Goal: Information Seeking & Learning: Learn about a topic

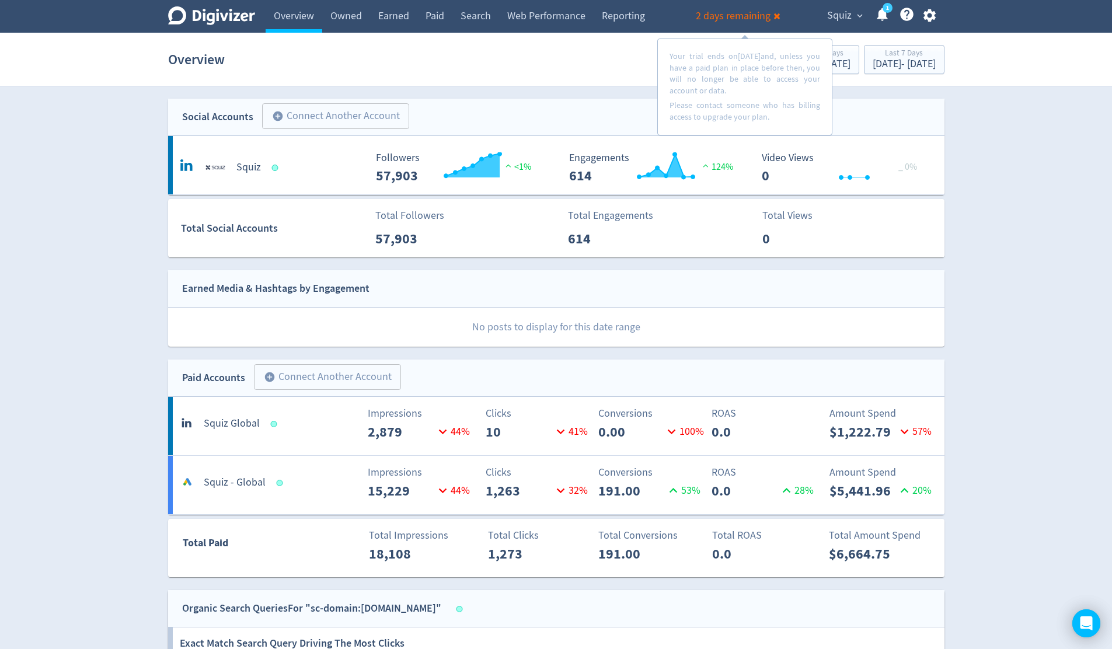
click at [1061, 83] on section "Overview Previous 7 Days [DATE] - [DATE] Last 7 Days [DATE] - [DATE]" at bounding box center [556, 60] width 1112 height 54
drag, startPoint x: 867, startPoint y: 19, endPoint x: 860, endPoint y: 18, distance: 7.0
click at [864, 19] on div "Squiz expand_more 1 Help Center - Searchable support on using Digivizer" at bounding box center [879, 16] width 130 height 33
click at [859, 18] on span "expand_more" at bounding box center [860, 16] width 11 height 11
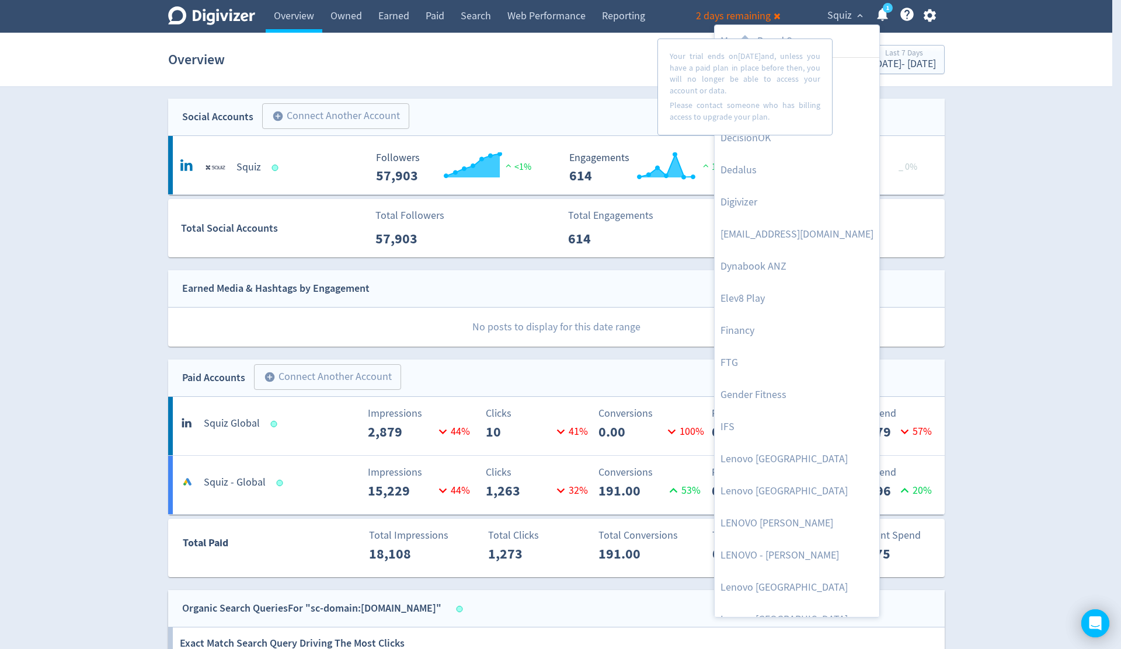
click at [1002, 164] on div at bounding box center [560, 324] width 1121 height 649
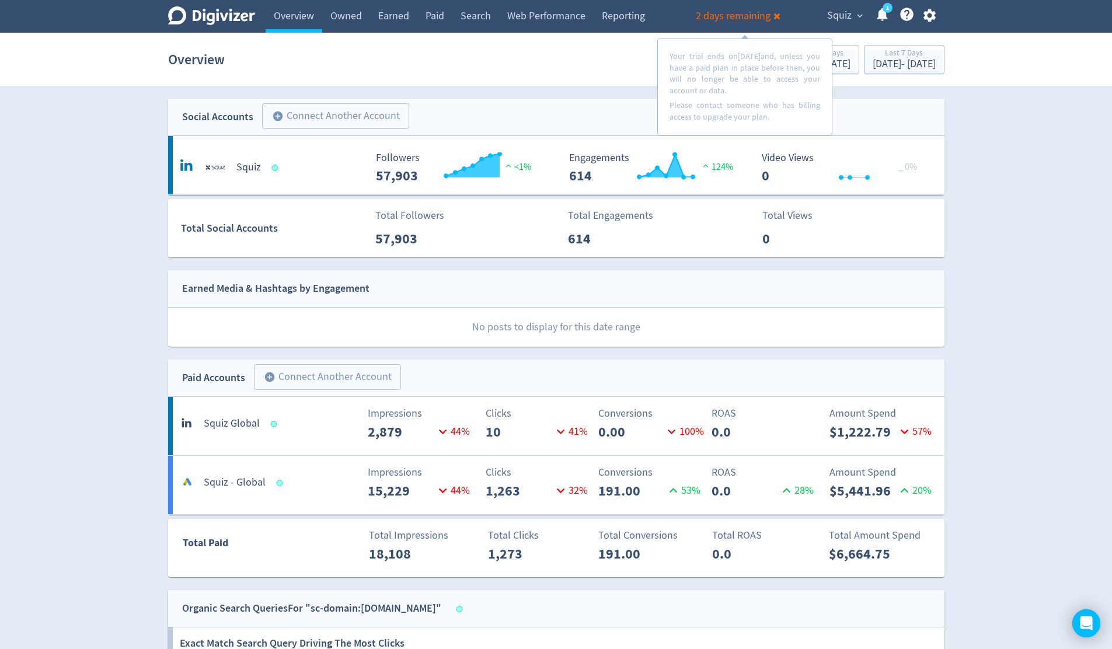
click at [1041, 232] on div "Digivizer Logo [PERSON_NAME] Logo Overview Owned Earned Paid Search Web Perform…" at bounding box center [556, 586] width 1112 height 1172
click at [849, 18] on span "Squiz" at bounding box center [839, 15] width 25 height 19
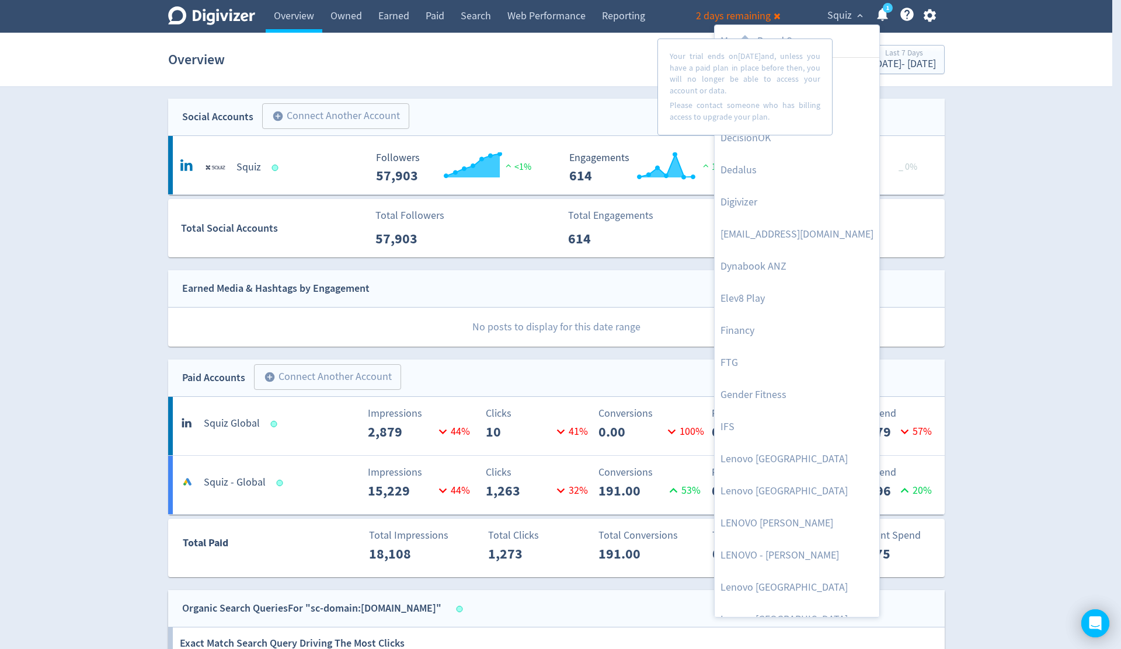
click at [778, 19] on div at bounding box center [560, 324] width 1121 height 649
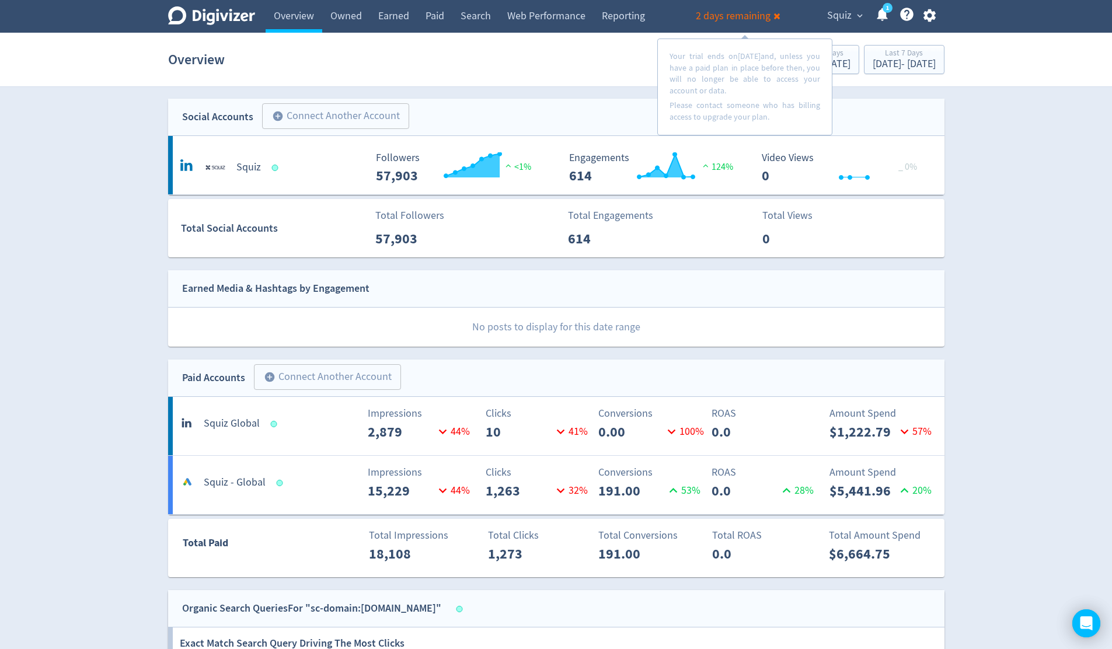
click at [778, 18] on icon at bounding box center [777, 16] width 6 height 6
click at [855, 22] on button "Squiz expand_more" at bounding box center [844, 15] width 43 height 19
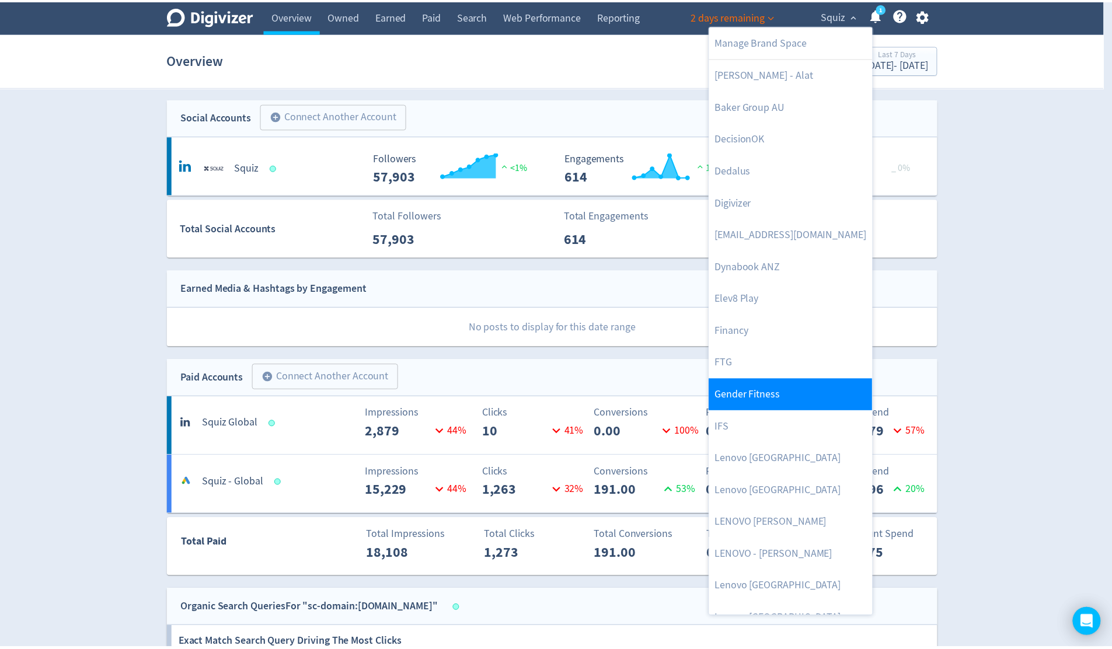
scroll to position [243, 0]
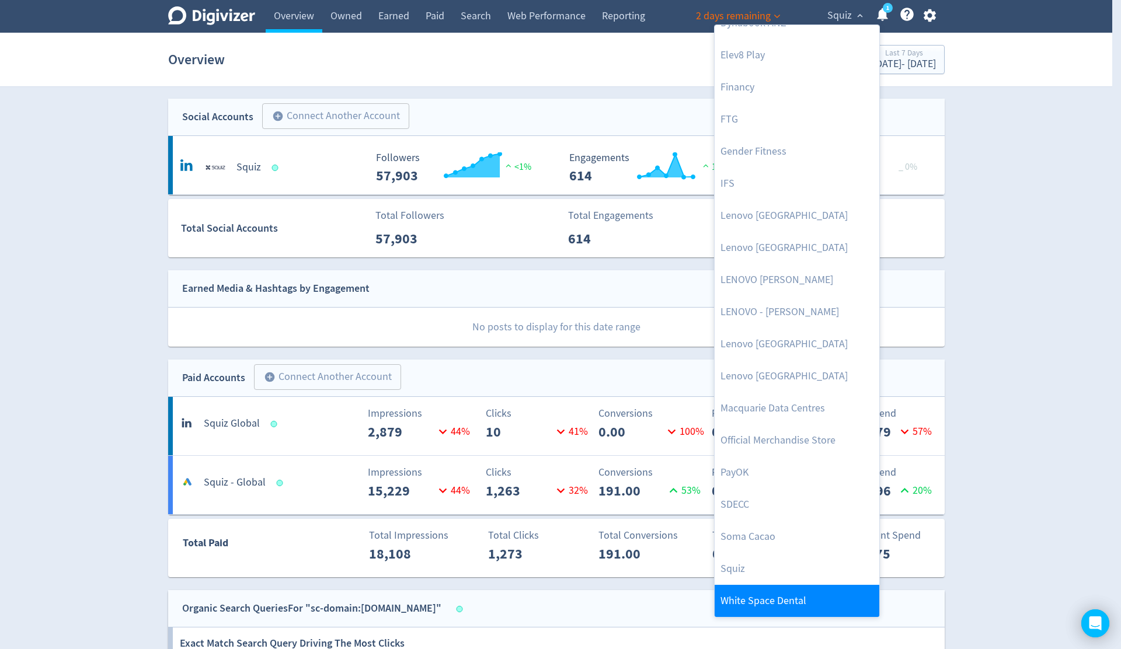
click at [786, 595] on link "White Space Dental" at bounding box center [797, 601] width 165 height 32
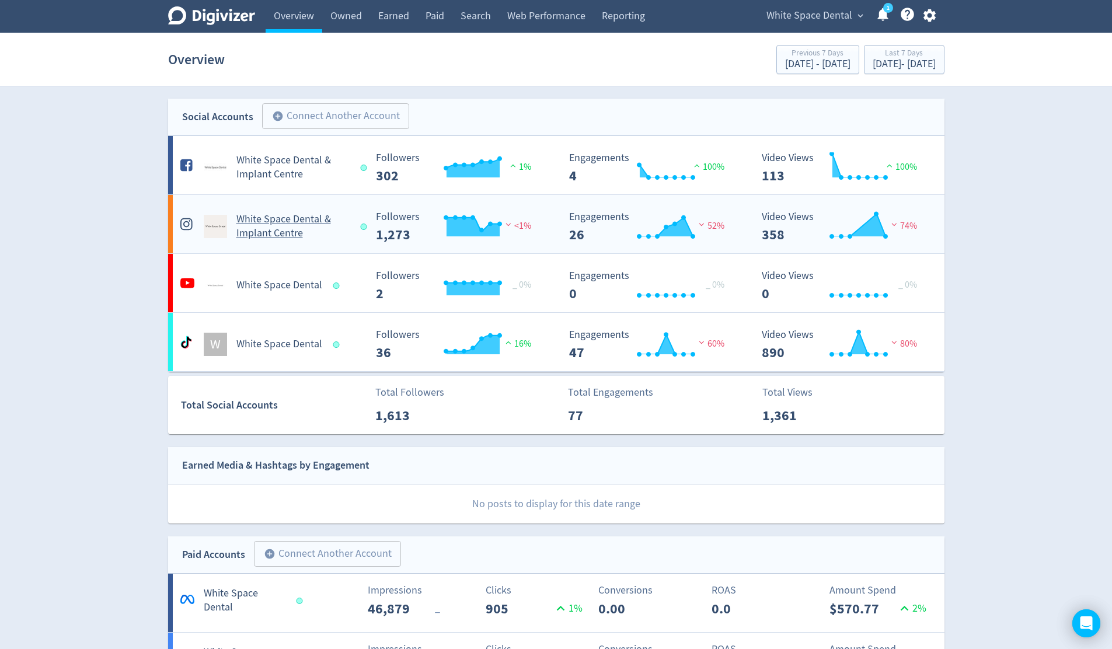
click at [318, 234] on h5 "White Space Dental & Implant Centre" at bounding box center [293, 227] width 114 height 28
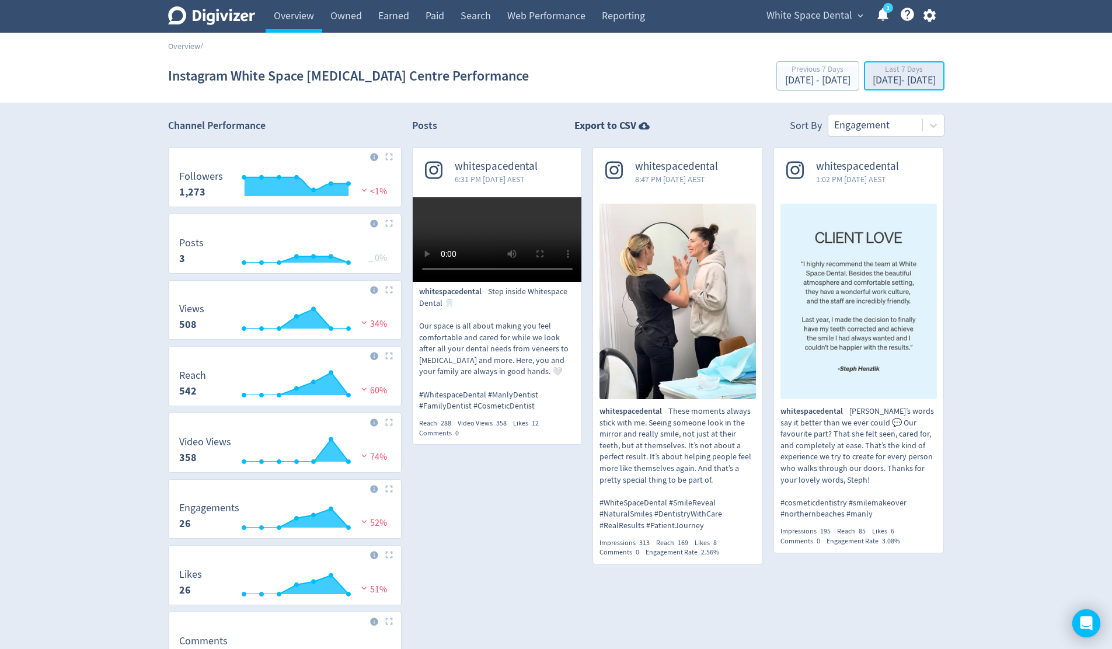
click at [931, 86] on div "[DATE] - [DATE]" at bounding box center [904, 80] width 63 height 11
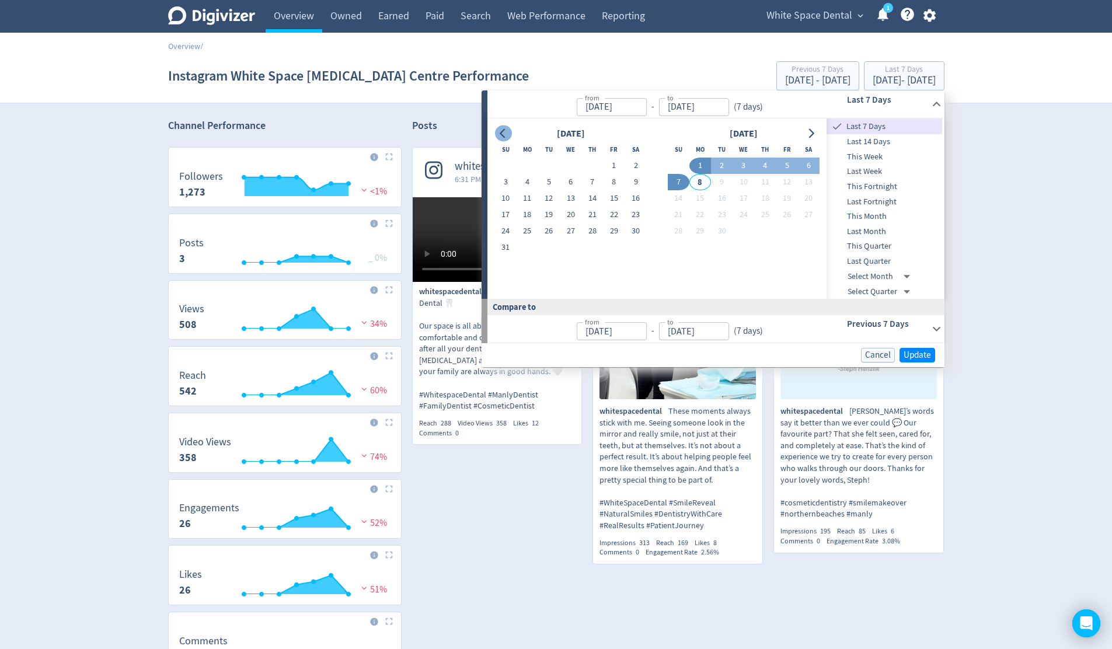
click at [502, 132] on icon "Go to previous month" at bounding box center [502, 133] width 5 height 9
click at [813, 135] on icon "Go to next month" at bounding box center [810, 133] width 9 height 9
click at [883, 200] on span "Last Fortnight" at bounding box center [885, 202] width 116 height 13
type input "[DATE]"
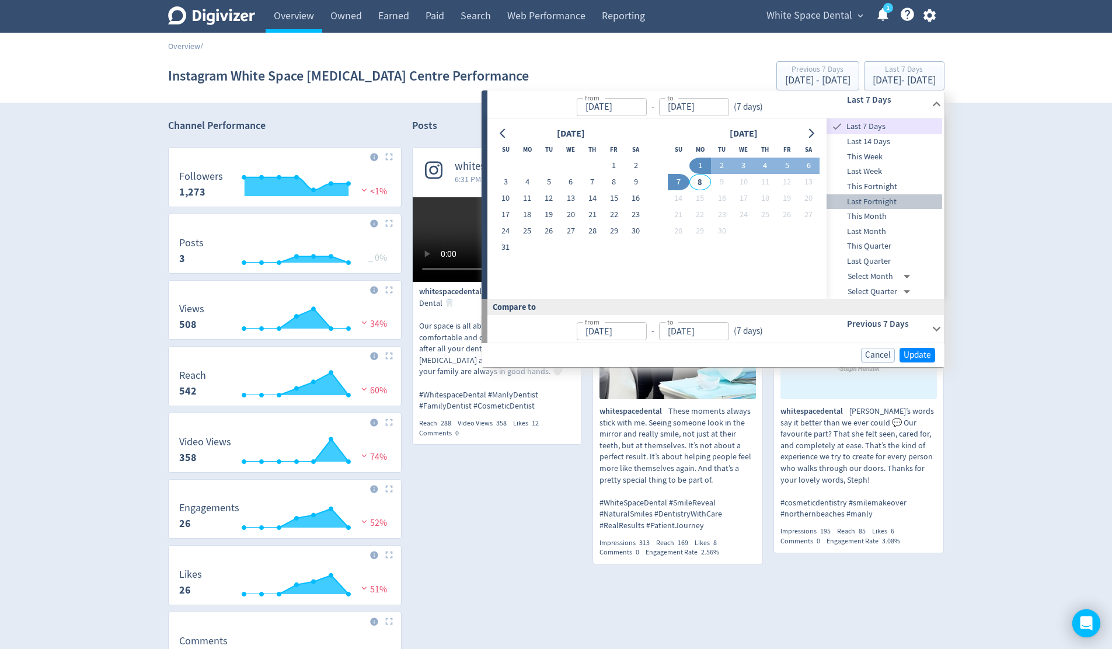
type input "[DATE]"
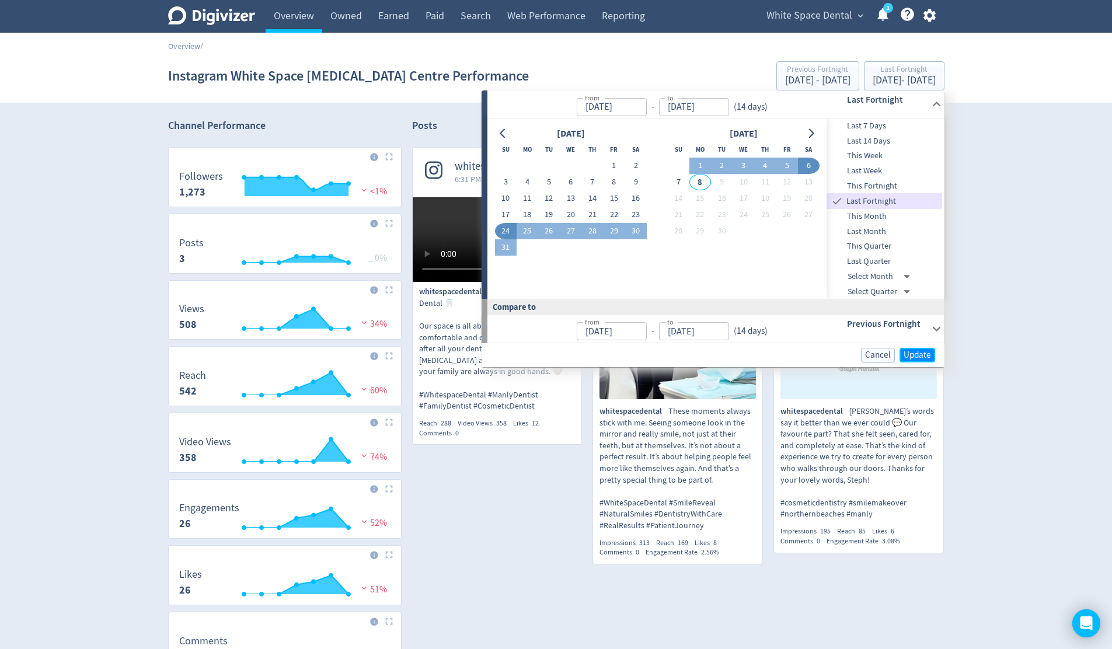
click at [918, 353] on span "Update" at bounding box center [917, 355] width 27 height 9
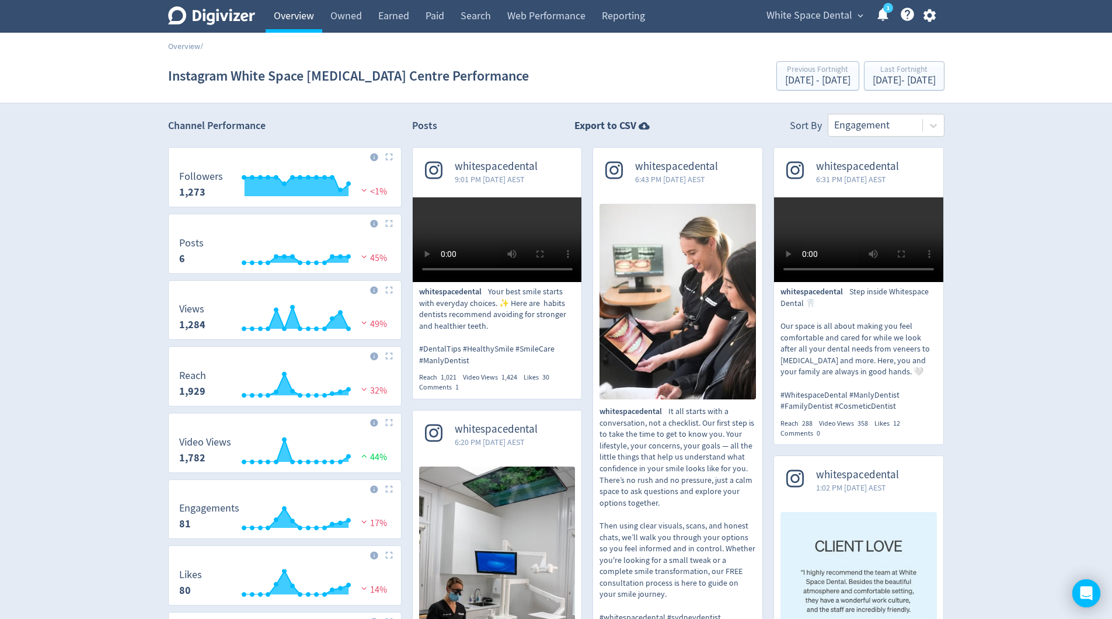
click at [295, 15] on link "Overview" at bounding box center [294, 16] width 57 height 33
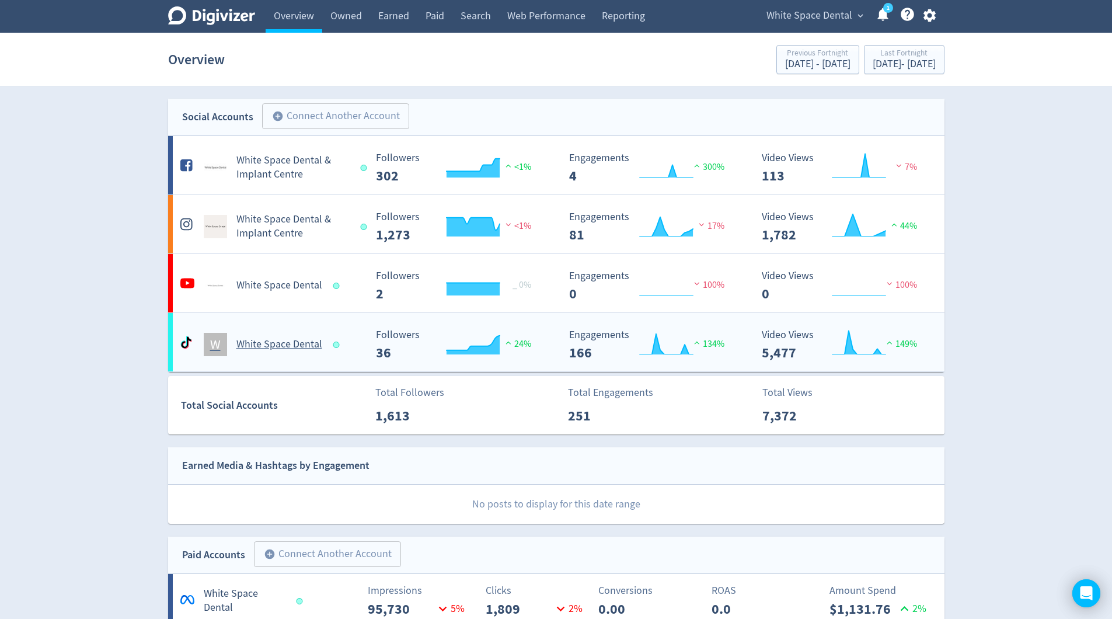
click at [264, 339] on h5 "White Space Dental" at bounding box center [279, 344] width 86 height 14
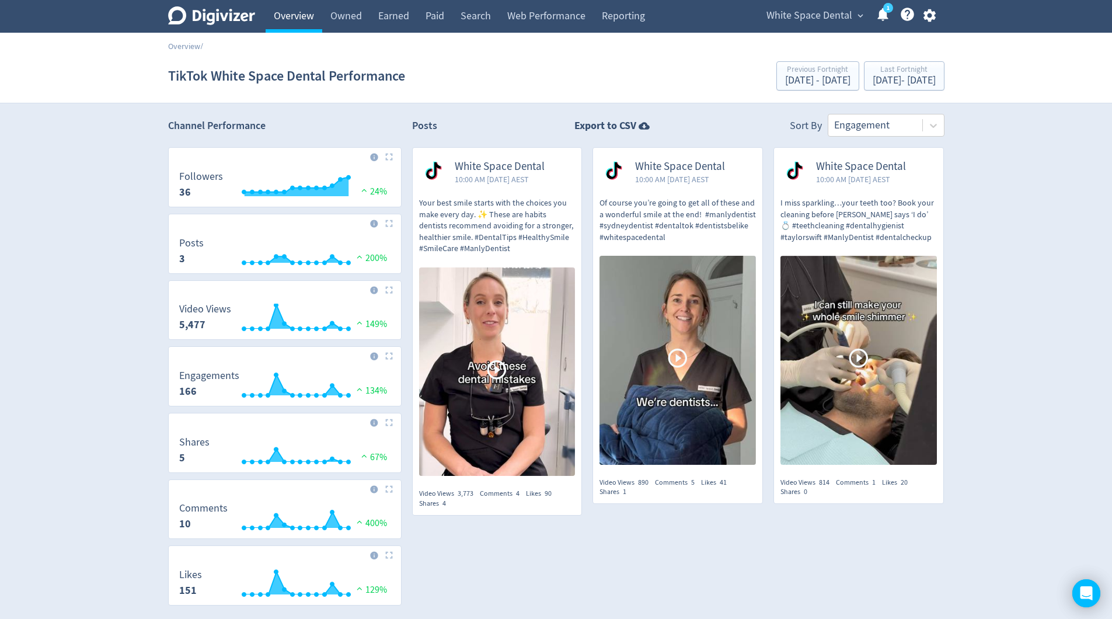
click at [302, 19] on link "Overview" at bounding box center [294, 16] width 57 height 33
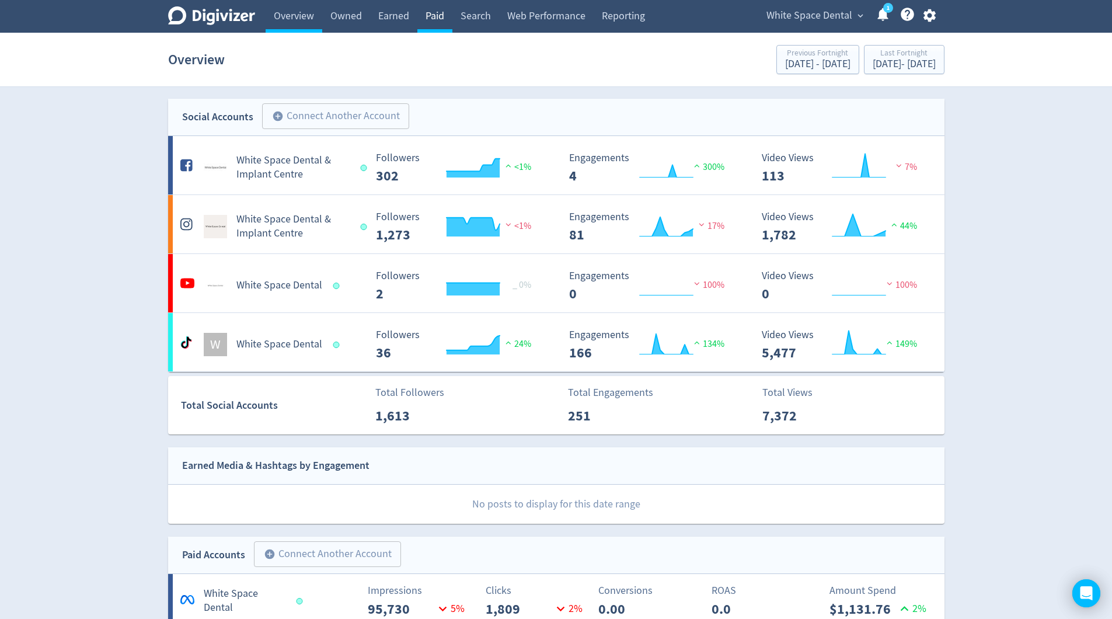
click at [433, 21] on link "Paid" at bounding box center [434, 16] width 35 height 33
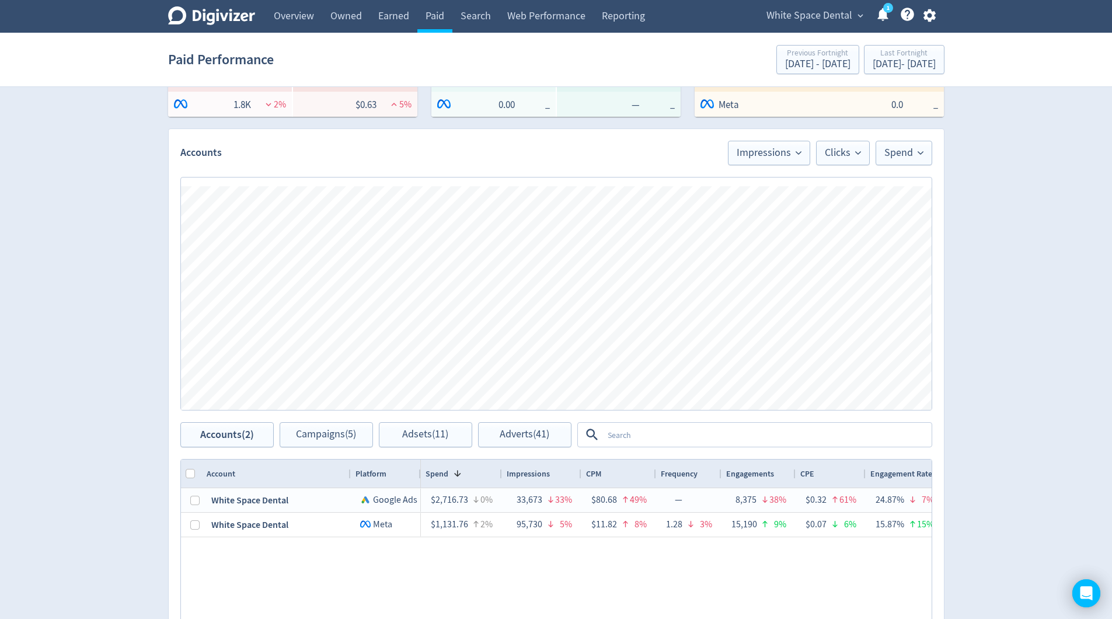
scroll to position [451, 0]
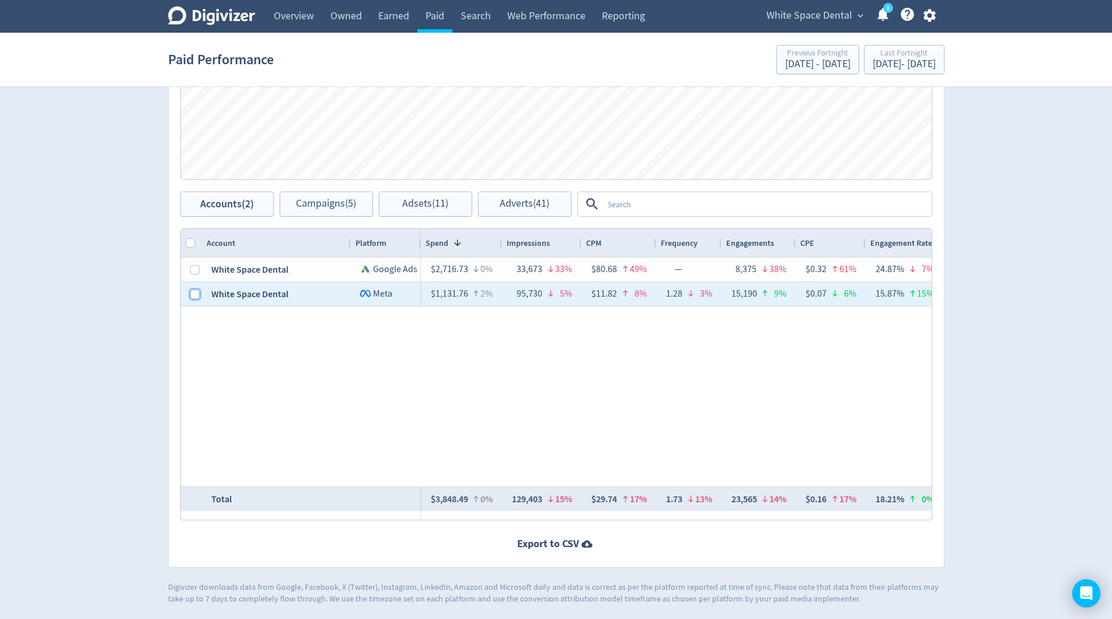
click at [197, 297] on input "Press Space to toggle row selection (unchecked)" at bounding box center [194, 294] width 9 height 9
checkbox input "true"
checkbox input "false"
click at [534, 209] on span "Adverts (19)" at bounding box center [525, 203] width 50 height 11
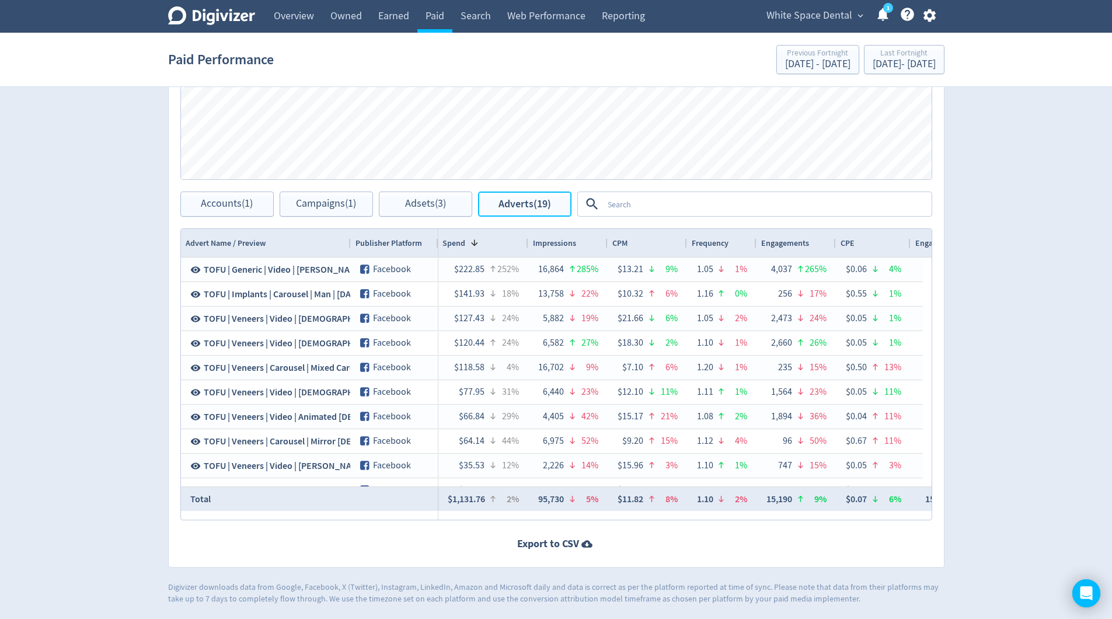
scroll to position [0, 404]
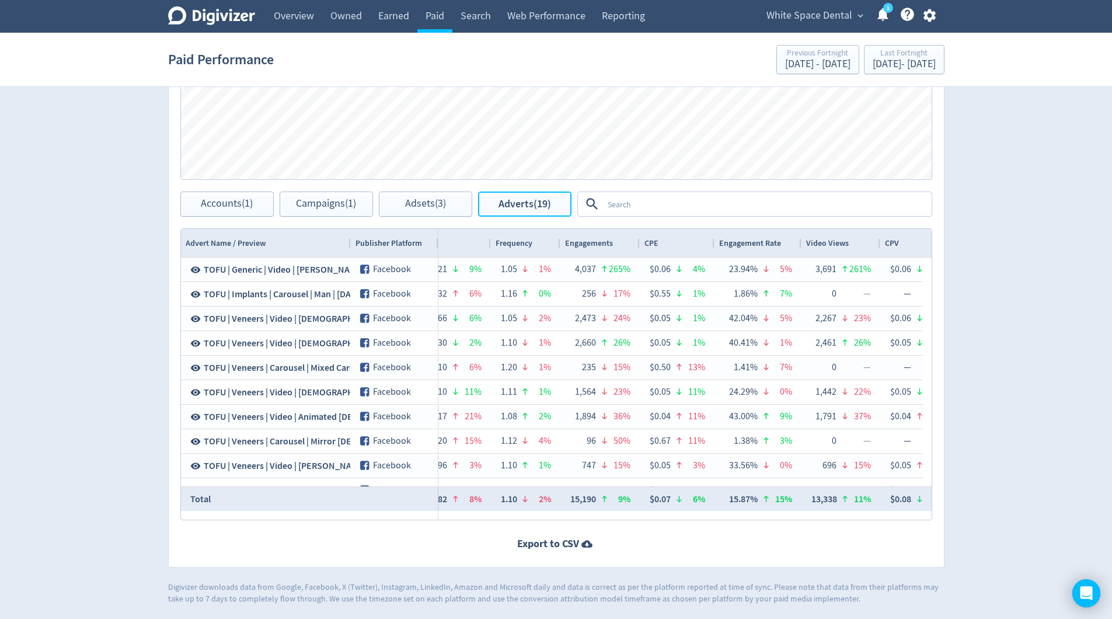
drag, startPoint x: 751, startPoint y: 518, endPoint x: 597, endPoint y: 535, distance: 155.0
click at [602, 534] on div "Adverts Impressions Clicks Spend Spend Clicks Impressions Press Space or Enter …" at bounding box center [556, 233] width 776 height 670
click at [599, 248] on span "Engagements" at bounding box center [589, 243] width 48 height 11
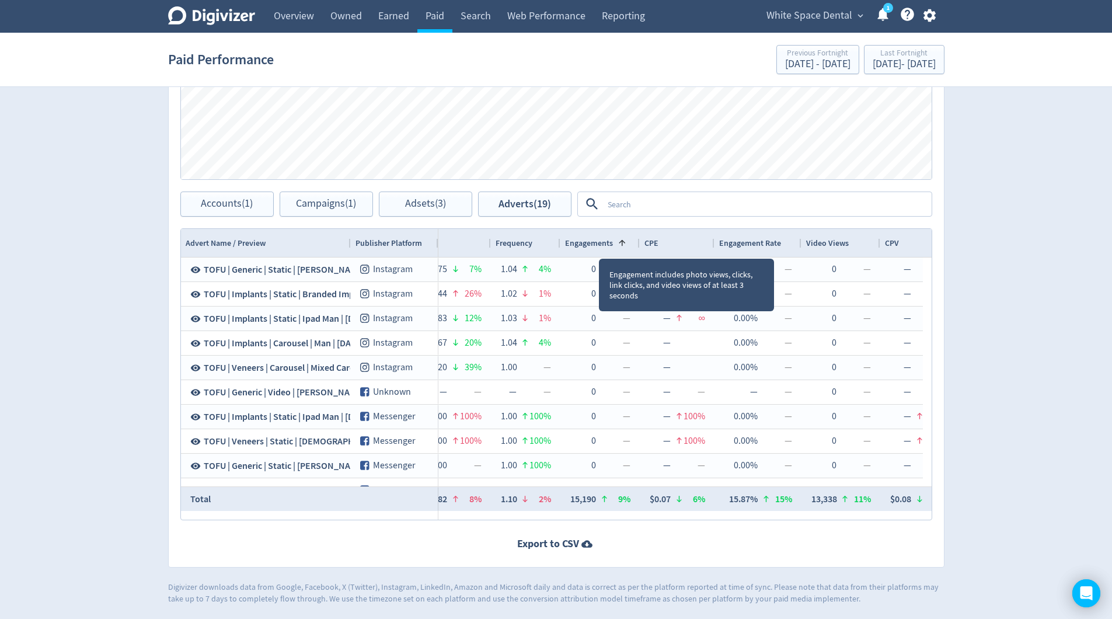
click at [601, 245] on span "Engagements" at bounding box center [589, 243] width 48 height 11
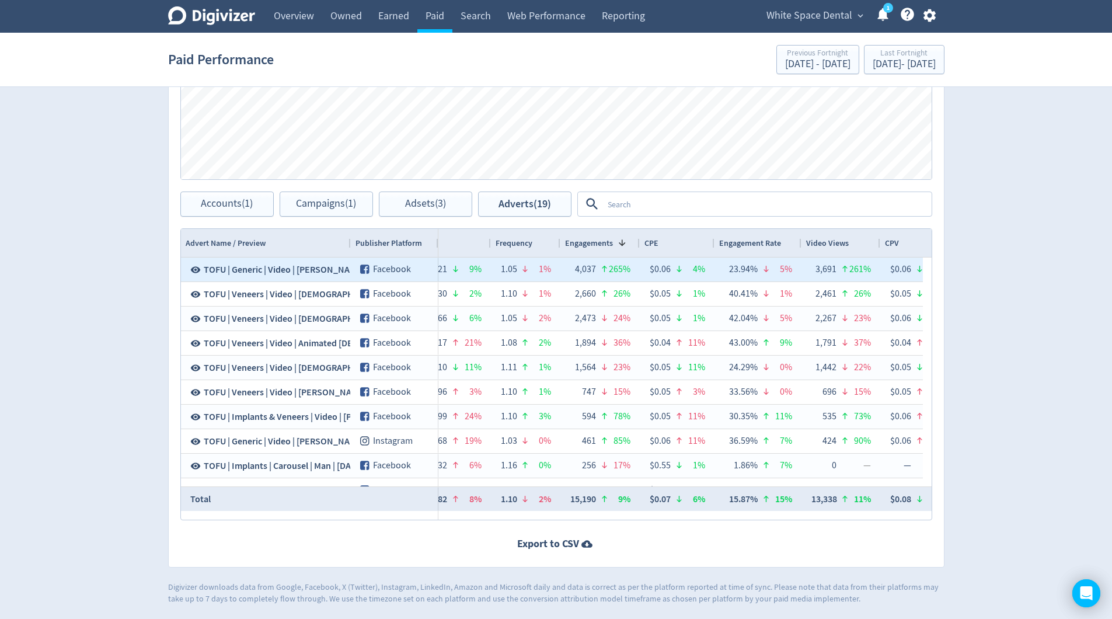
click at [282, 274] on span "TOFU | Generic | Video | [PERSON_NAME][MEDICAL_DATA] | [DATE]" at bounding box center [334, 269] width 261 height 13
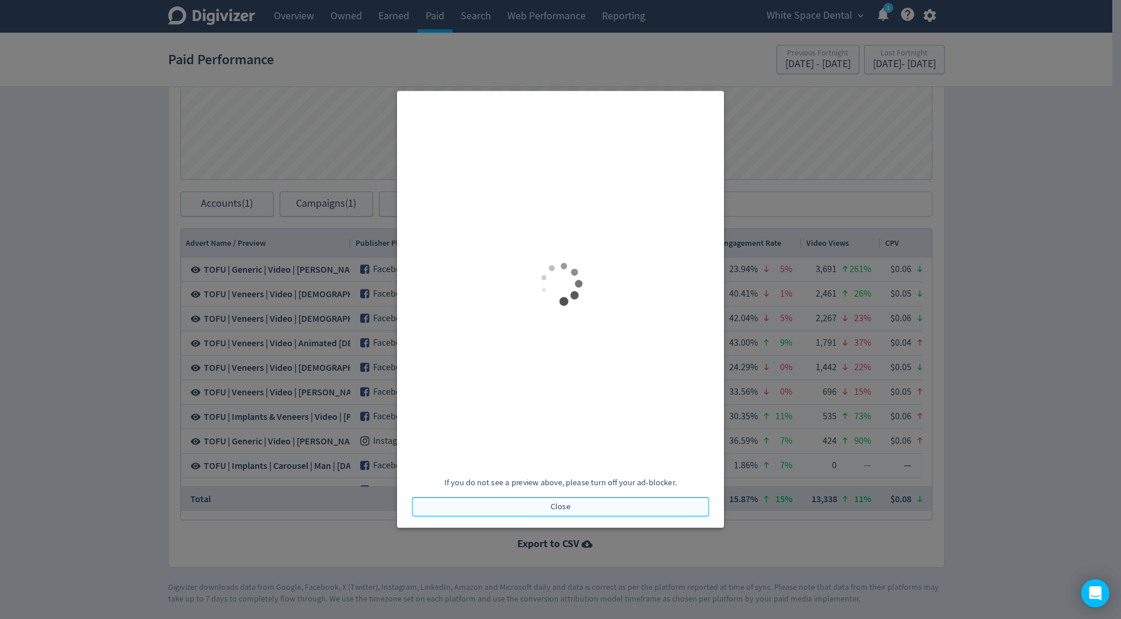
click at [574, 510] on button "Close" at bounding box center [560, 507] width 297 height 20
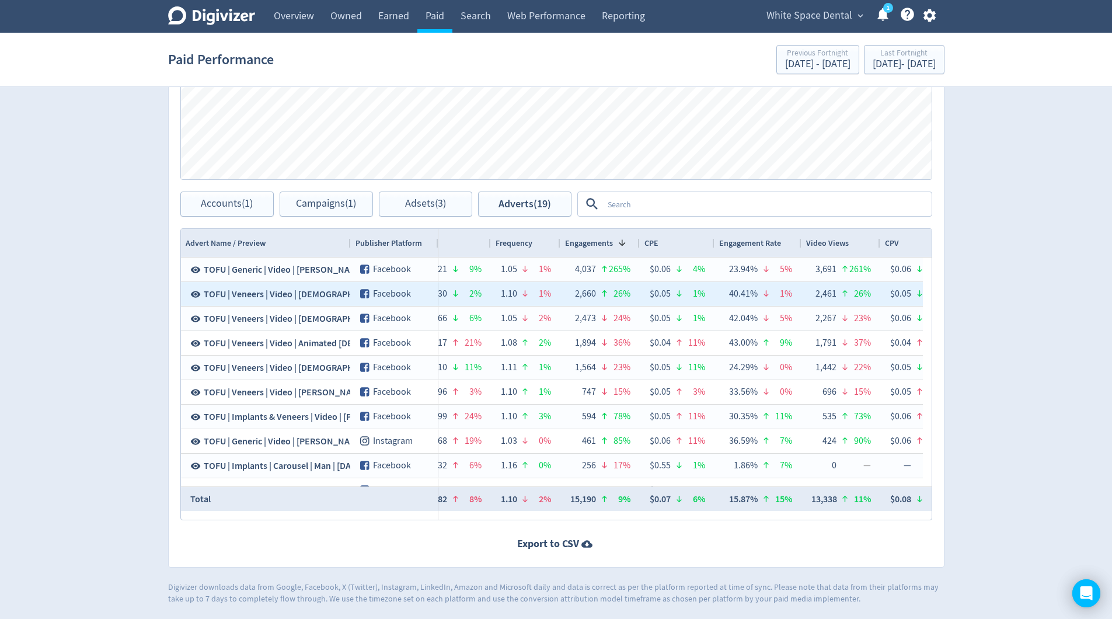
click at [309, 294] on span "TOFU | Veneers | Video | [DEMOGRAPHIC_DATA] Experience v2 | [DATE]" at bounding box center [342, 294] width 276 height 13
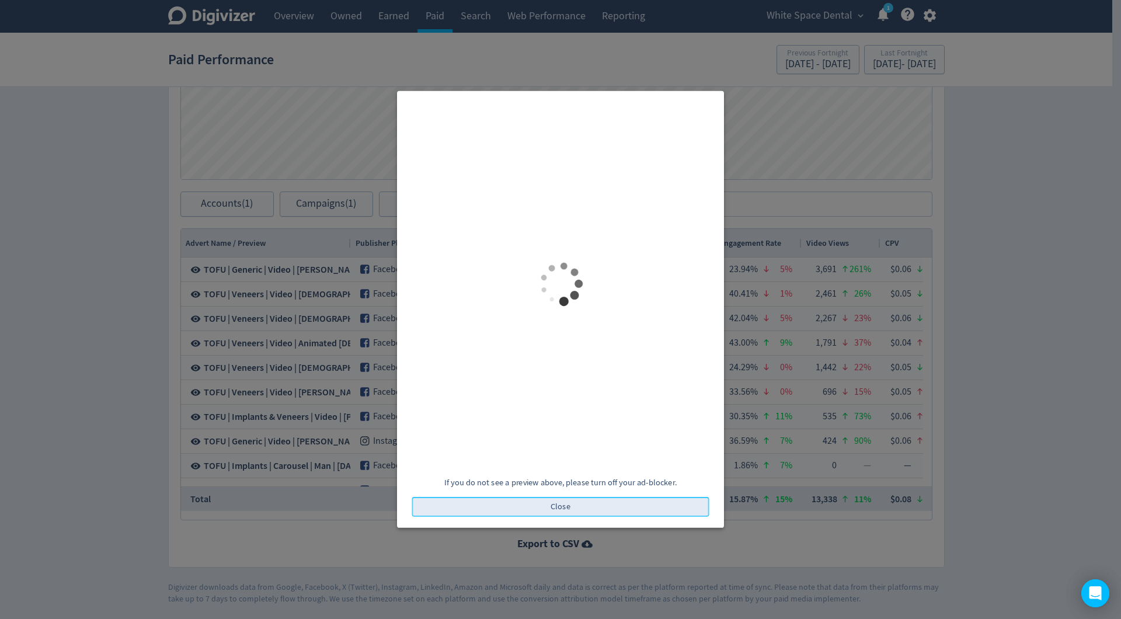
click at [565, 508] on span "Close" at bounding box center [561, 507] width 20 height 8
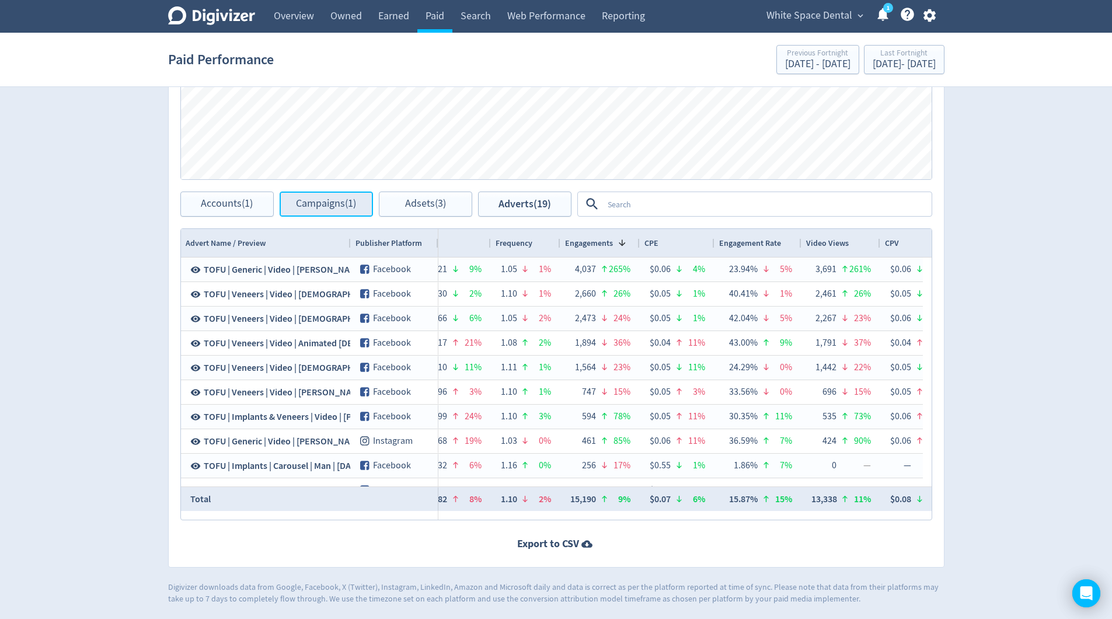
click at [339, 205] on span "Campaigns (1)" at bounding box center [326, 203] width 60 height 11
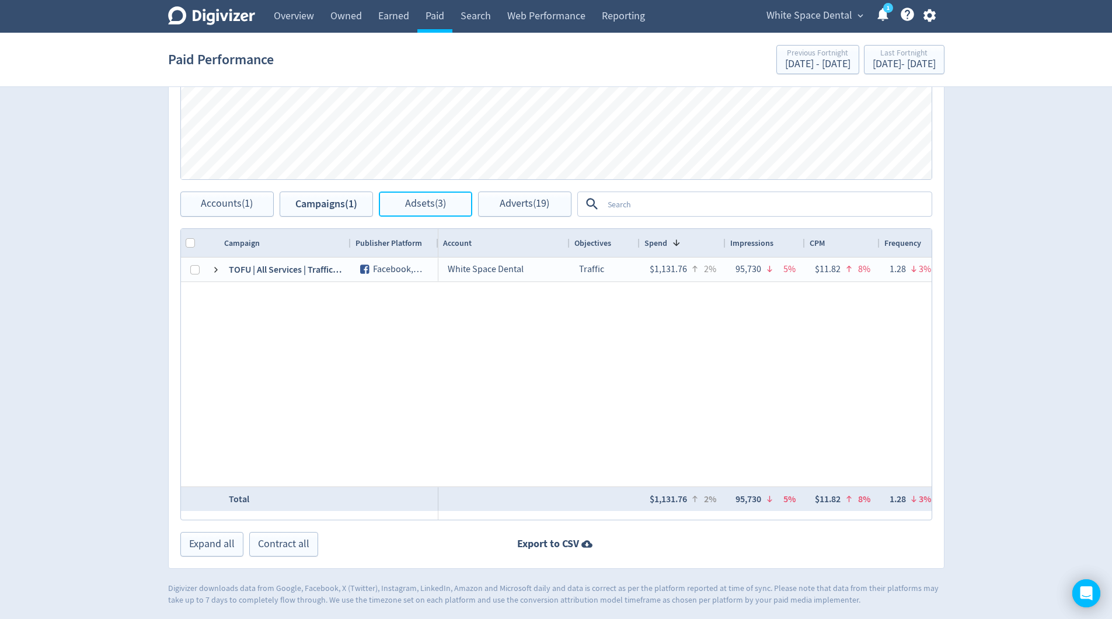
drag, startPoint x: 426, startPoint y: 202, endPoint x: 429, endPoint y: 225, distance: 23.6
click at [426, 202] on span "Adsets (3)" at bounding box center [425, 203] width 41 height 11
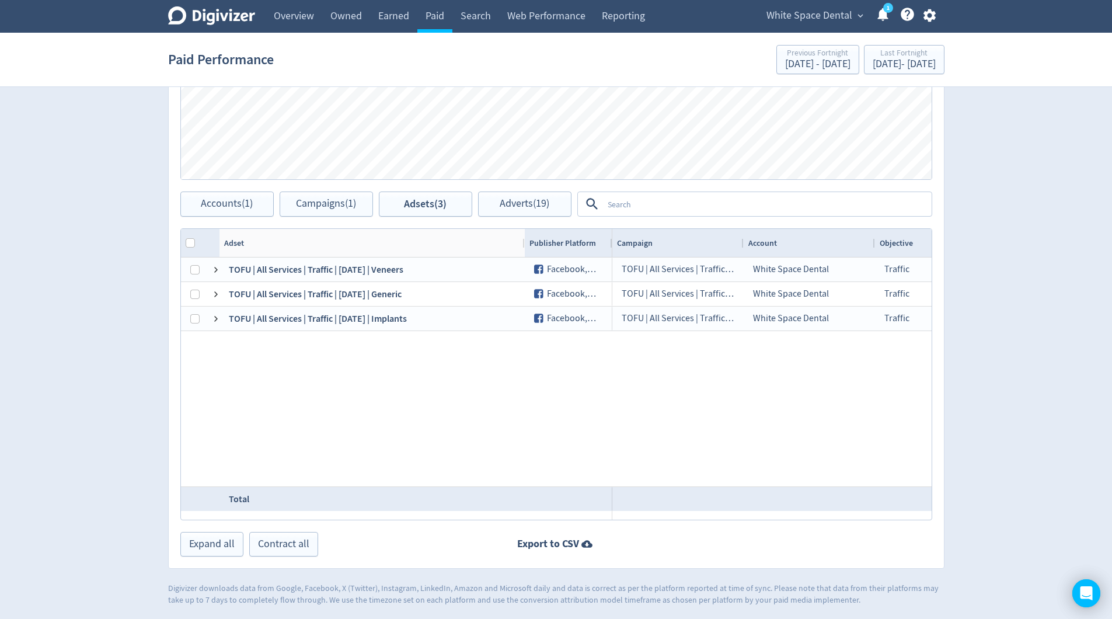
drag, startPoint x: 350, startPoint y: 245, endPoint x: 465, endPoint y: 304, distance: 130.0
click at [524, 256] on div at bounding box center [524, 243] width 5 height 28
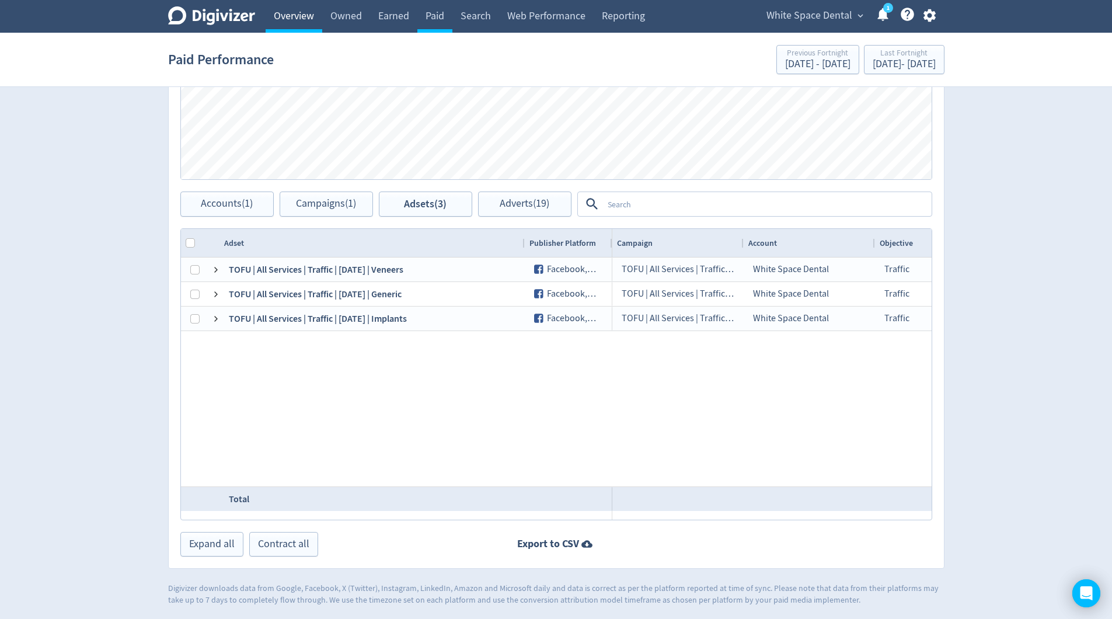
click at [299, 13] on link "Overview" at bounding box center [294, 16] width 57 height 33
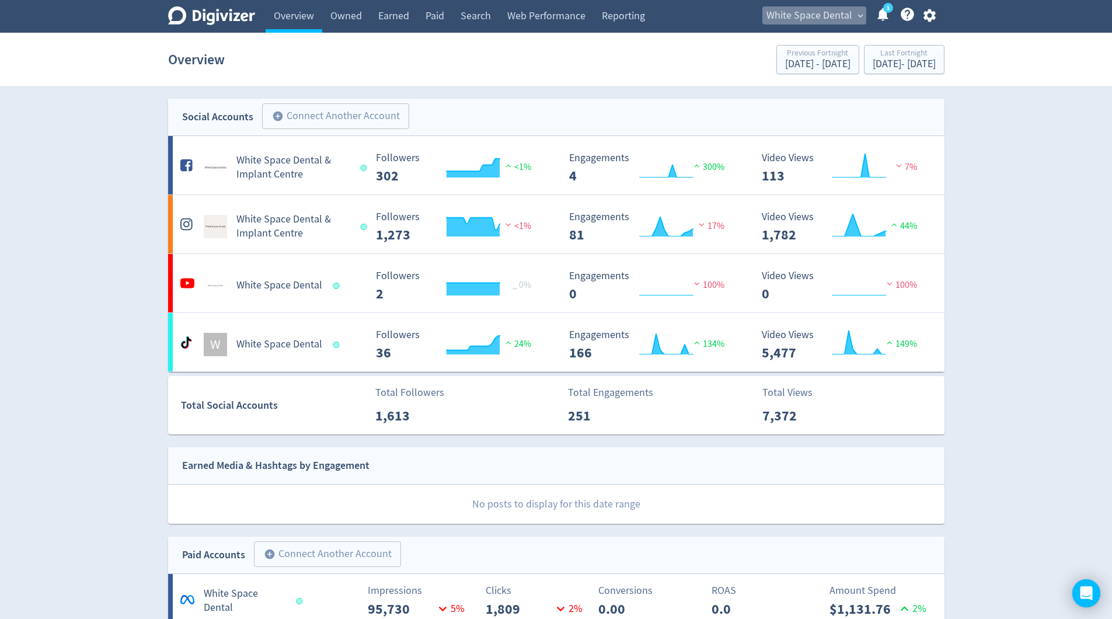
click at [862, 15] on span "expand_more" at bounding box center [860, 16] width 11 height 11
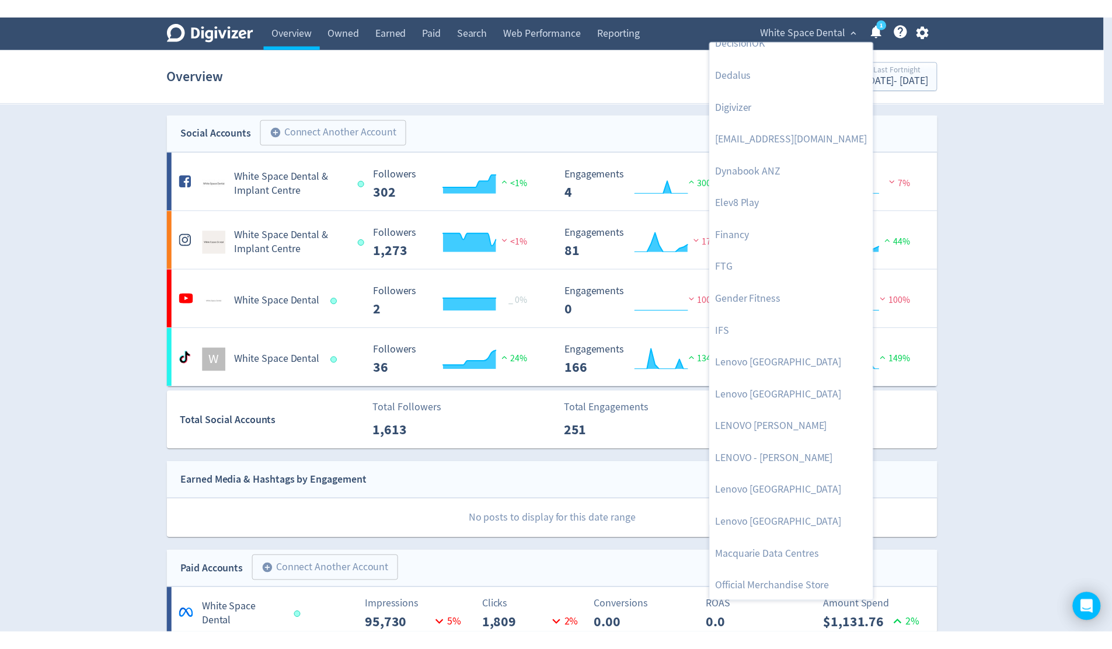
scroll to position [274, 0]
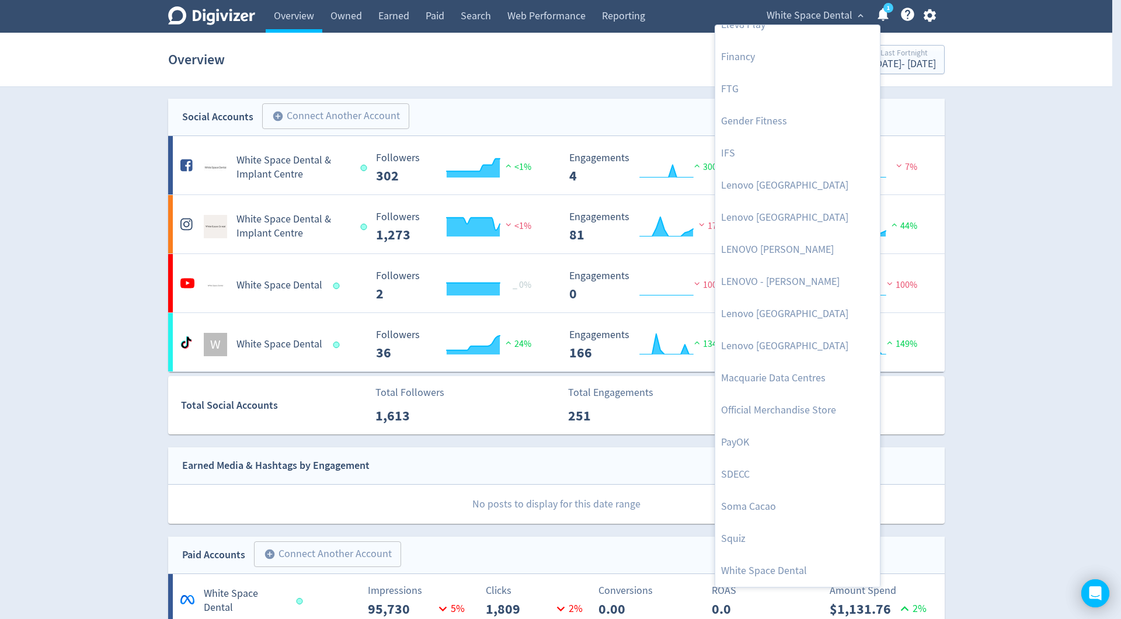
click at [1035, 213] on div at bounding box center [560, 309] width 1121 height 619
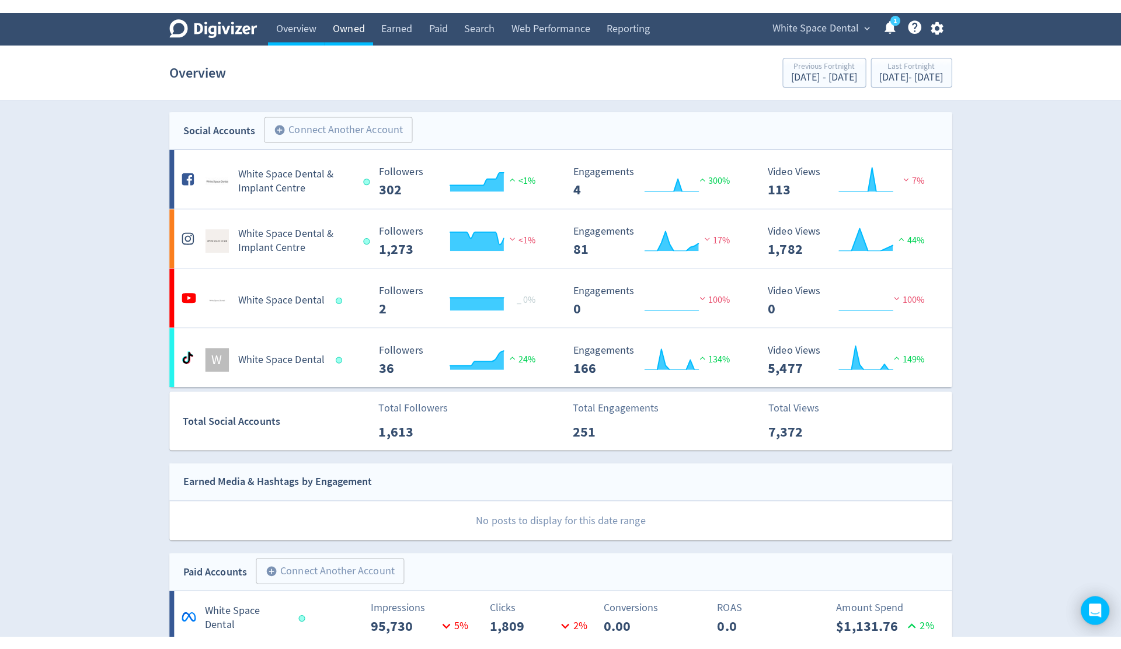
scroll to position [243, 0]
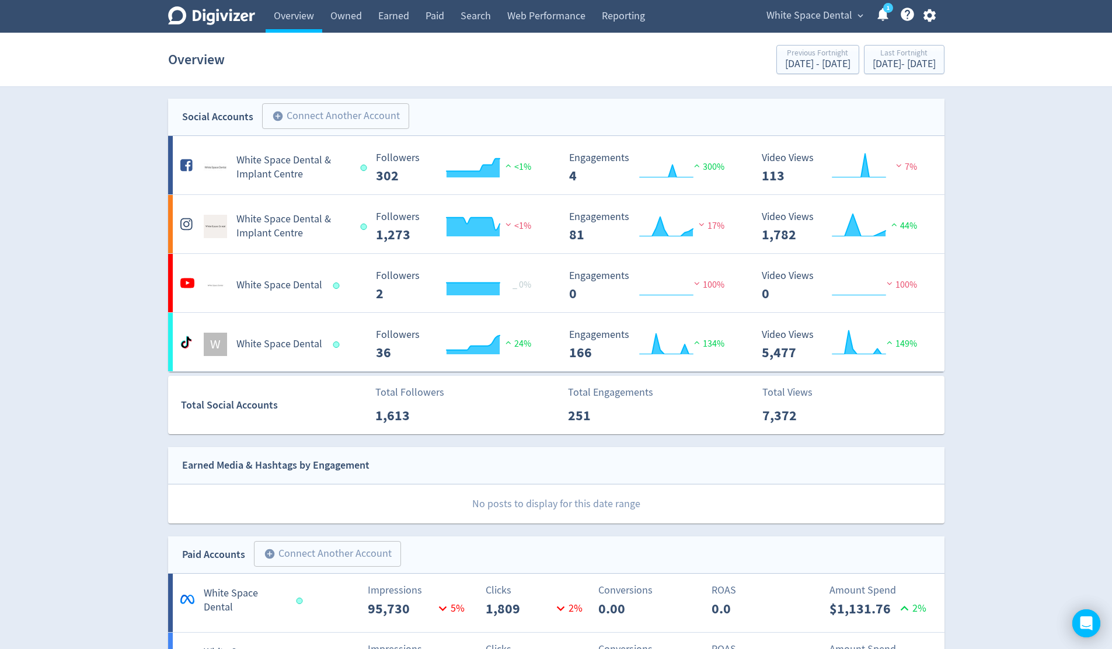
click at [859, 16] on span "expand_more" at bounding box center [860, 16] width 11 height 11
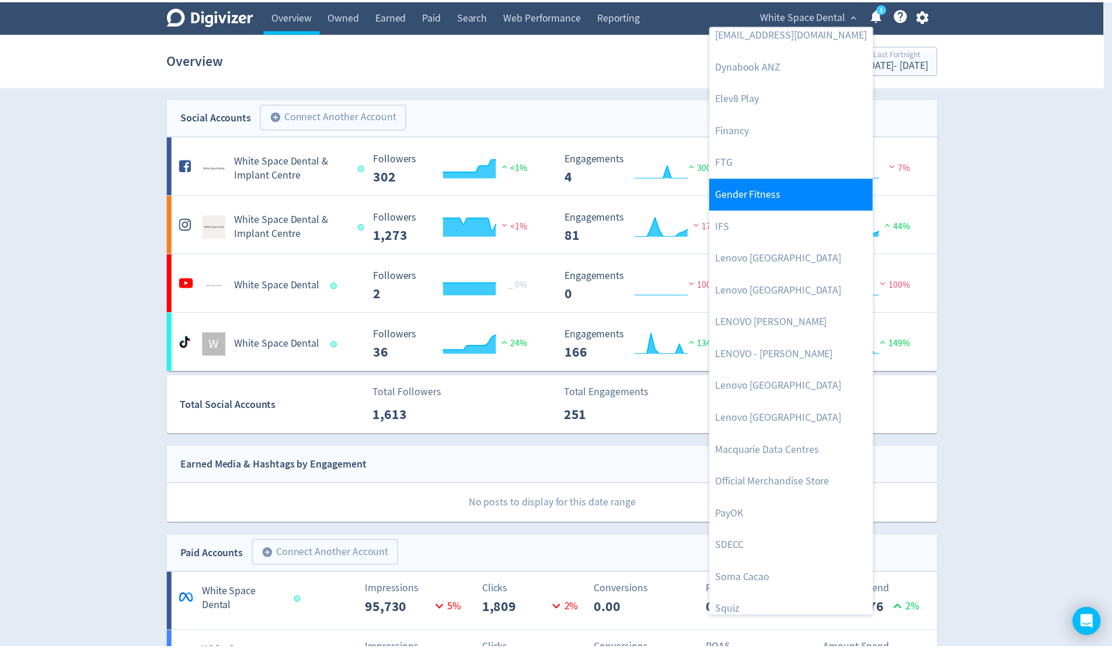
scroll to position [201, 0]
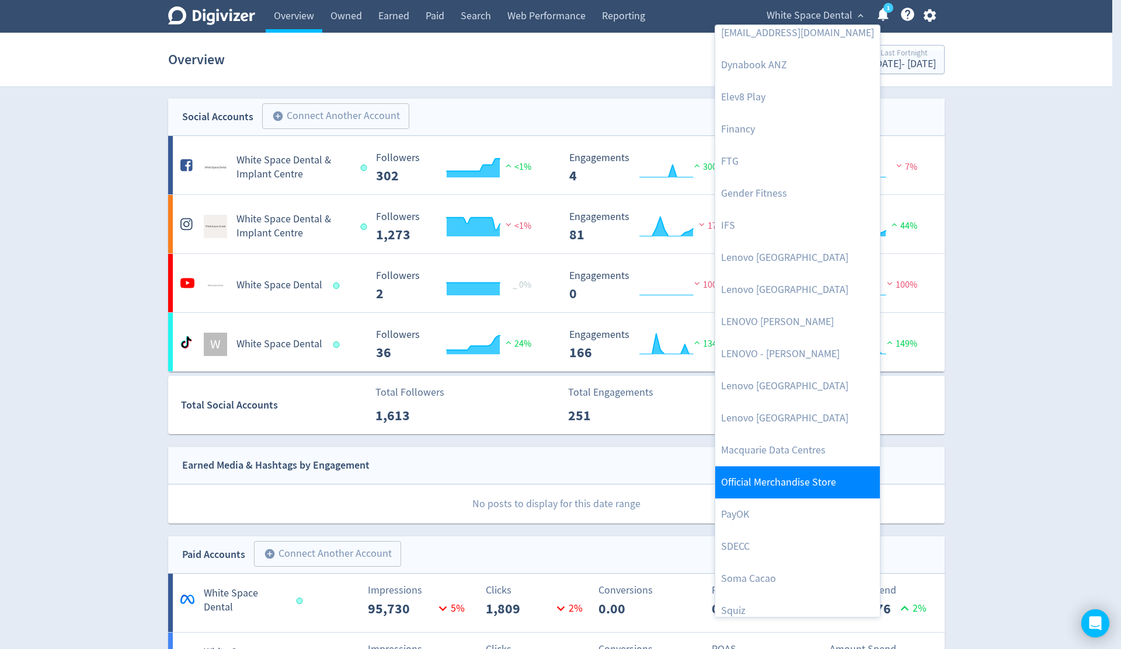
click at [798, 479] on link "Official Merchandise Store" at bounding box center [797, 482] width 165 height 32
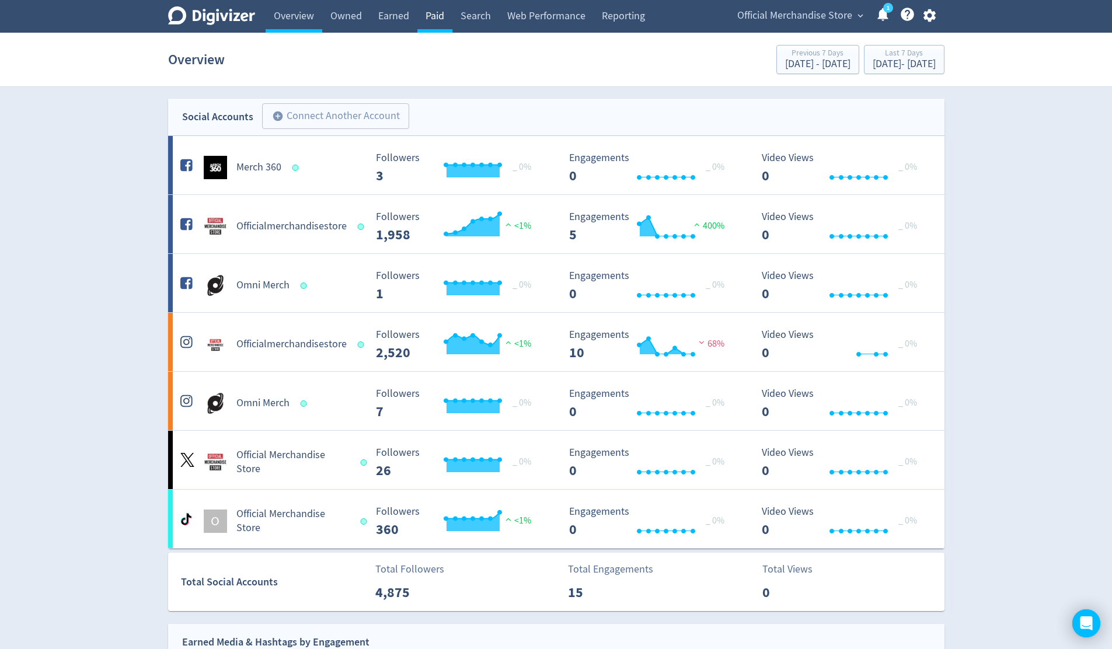
click at [442, 19] on link "Paid" at bounding box center [434, 16] width 35 height 33
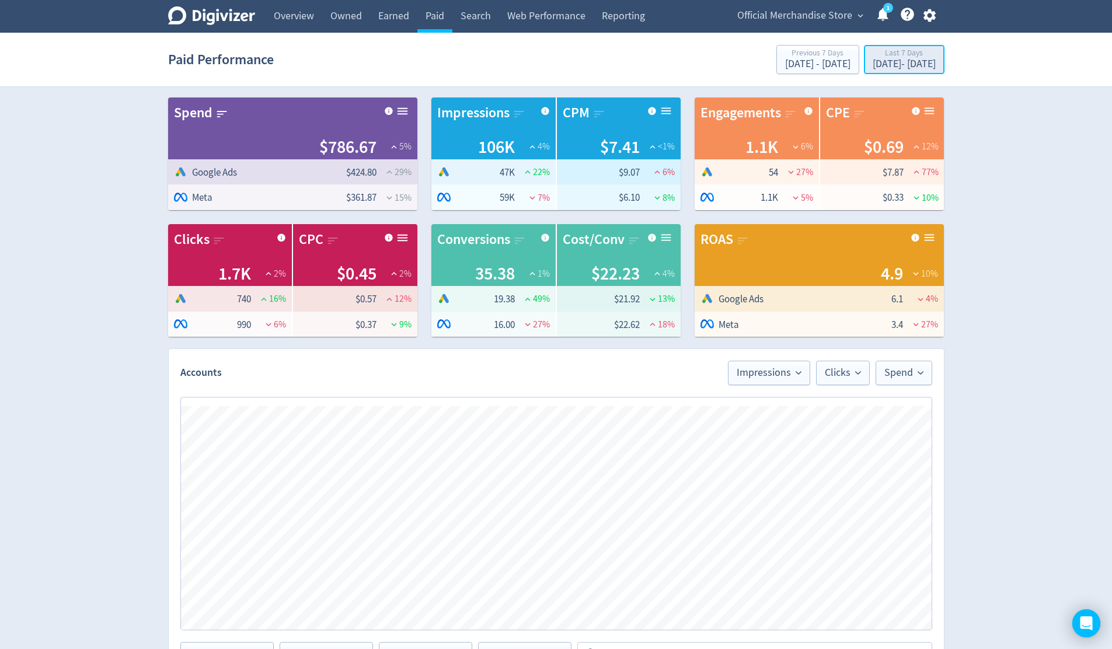
click at [886, 57] on div "Last 7 Days" at bounding box center [904, 54] width 63 height 10
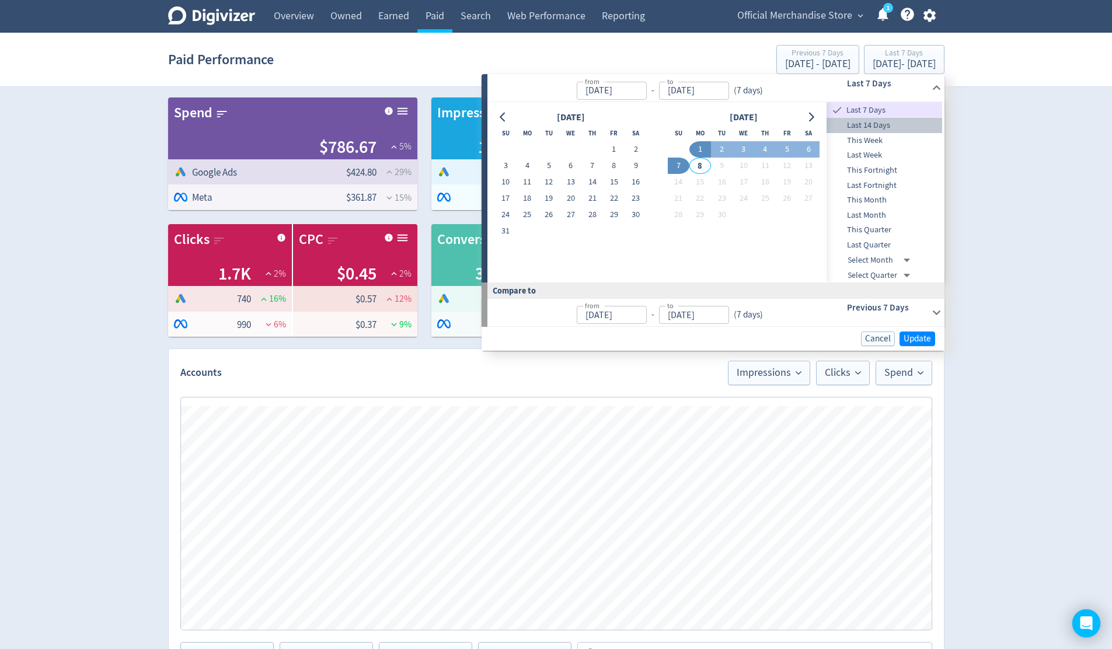
click at [878, 125] on span "Last 14 Days" at bounding box center [885, 125] width 116 height 13
type input "[DATE]"
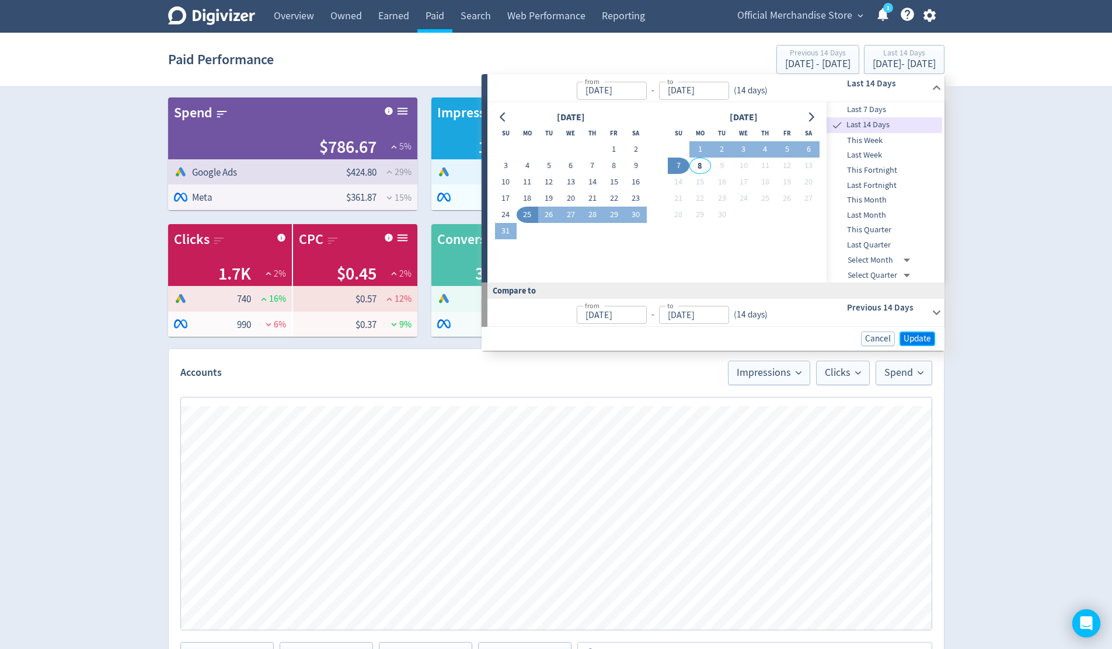
click at [925, 339] on span "Update" at bounding box center [917, 339] width 27 height 9
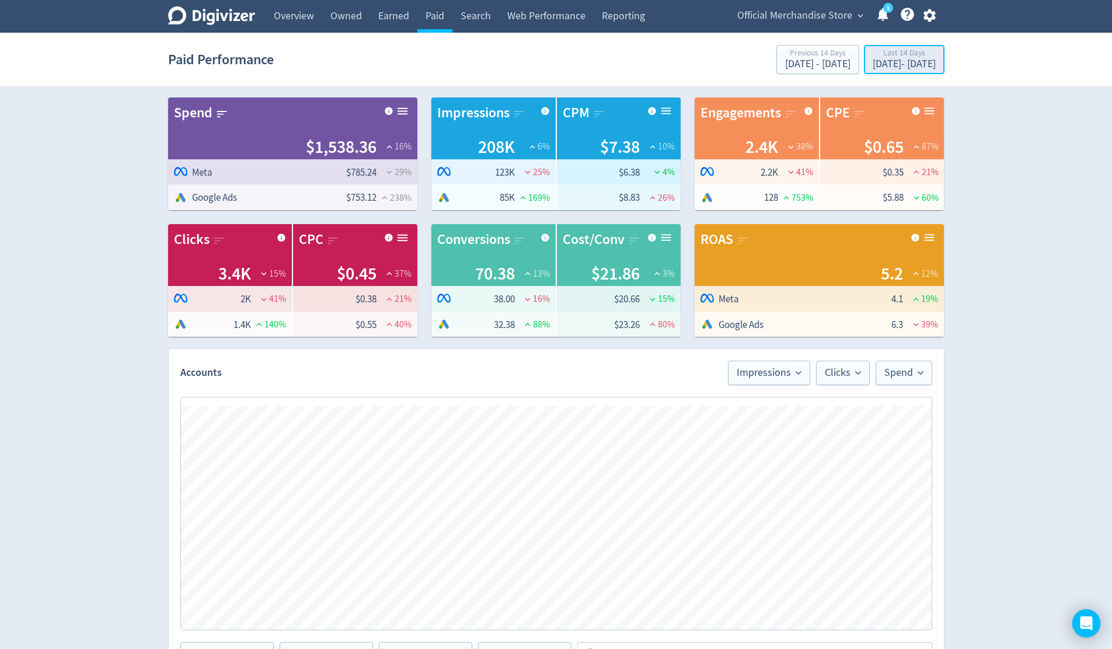
click at [908, 66] on div "[DATE] - [DATE]" at bounding box center [904, 64] width 63 height 11
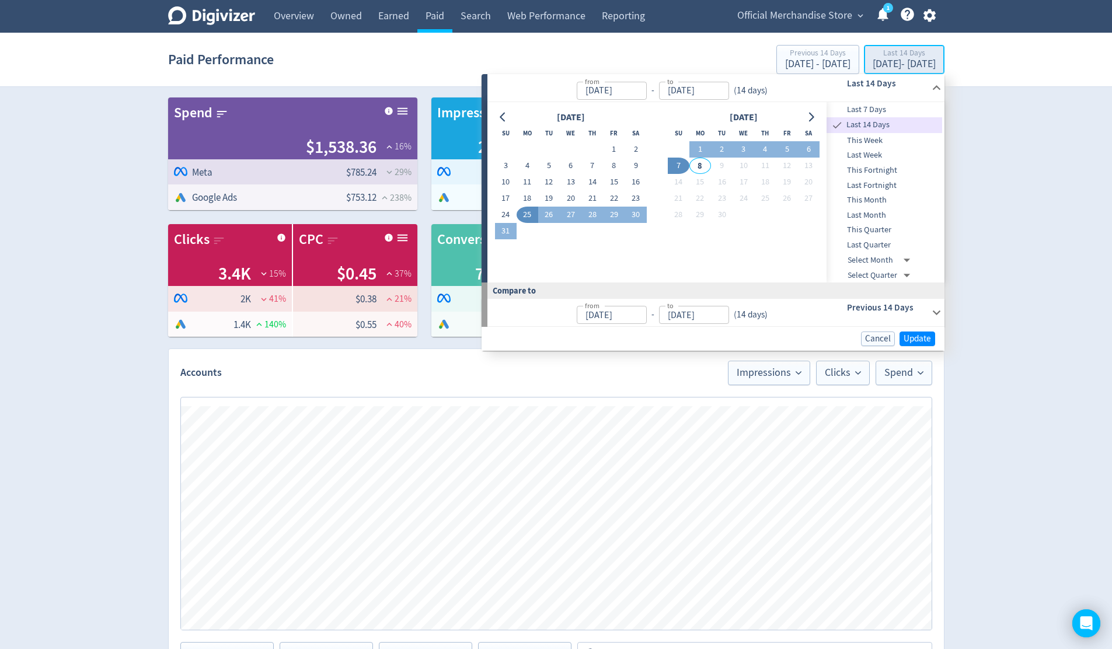
type input "[DATE]"
click at [883, 184] on span "Last Fortnight" at bounding box center [885, 185] width 116 height 13
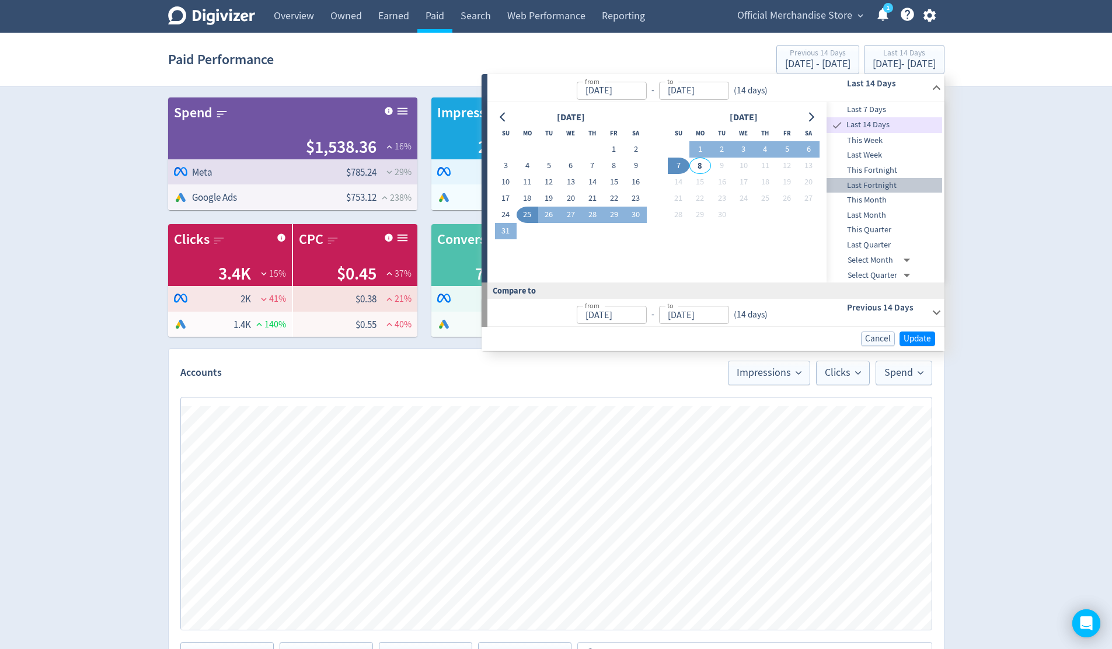
type input "[DATE]"
click at [918, 338] on span "Update" at bounding box center [917, 339] width 27 height 9
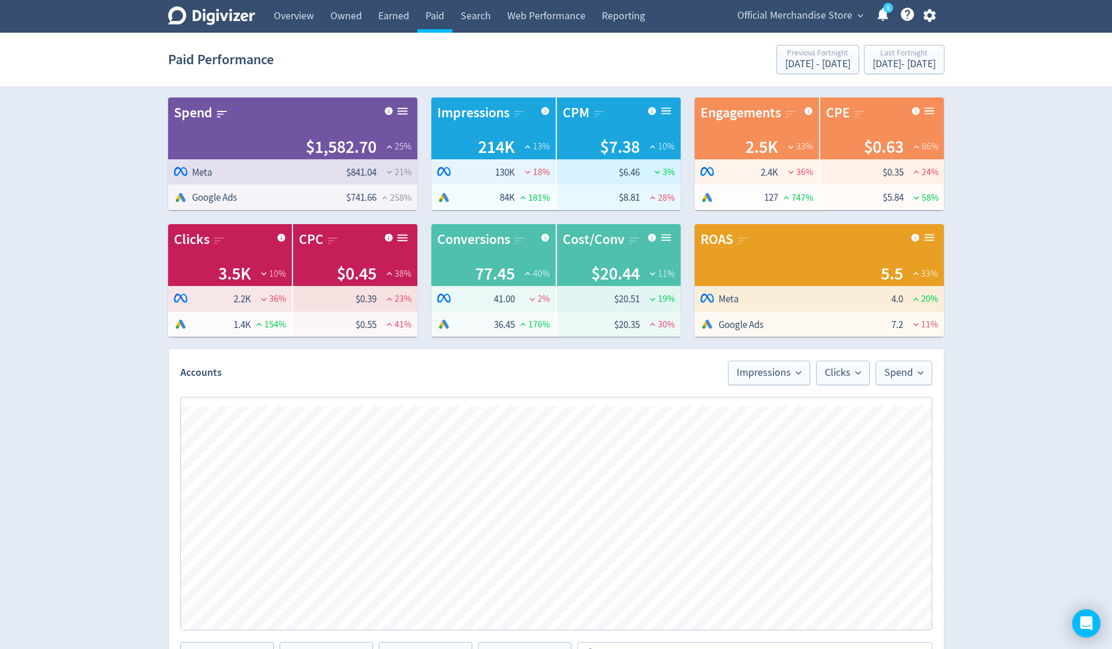
click at [859, 16] on span "expand_more" at bounding box center [860, 16] width 11 height 11
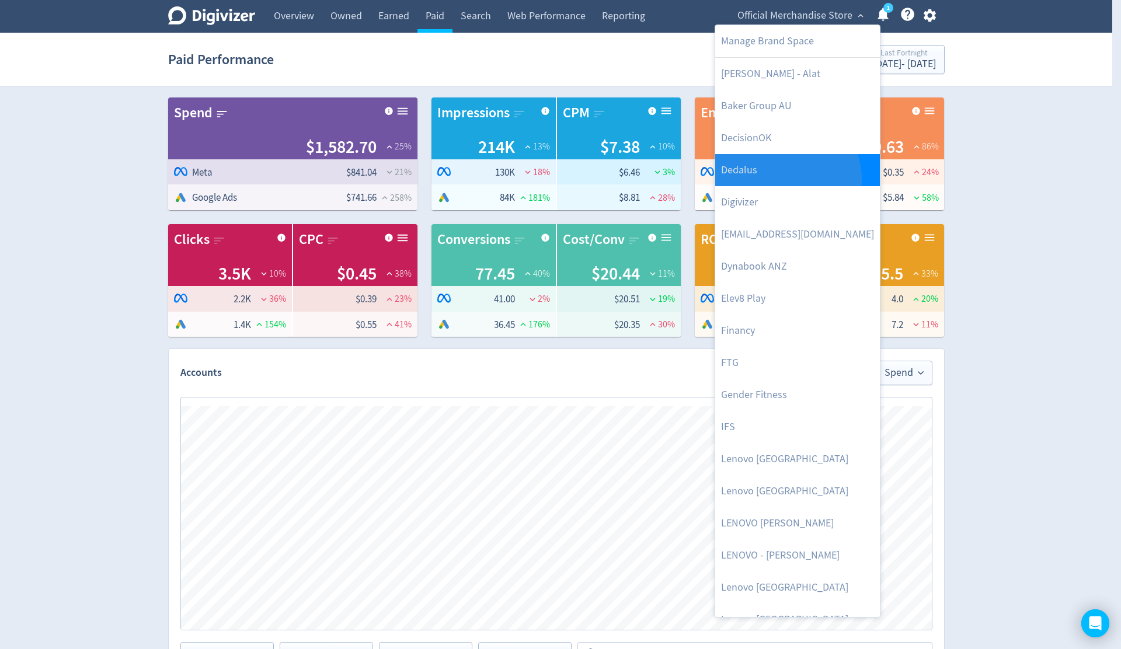
click at [778, 179] on link "Dedalus" at bounding box center [797, 170] width 165 height 32
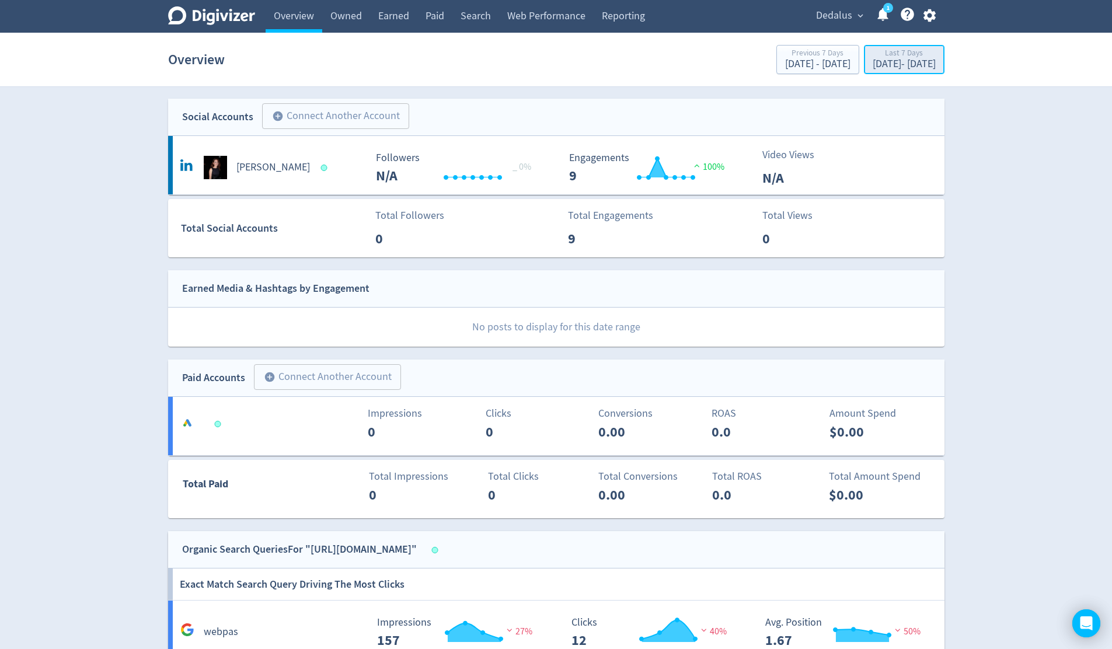
click at [876, 65] on div "[DATE] - [DATE]" at bounding box center [904, 64] width 63 height 11
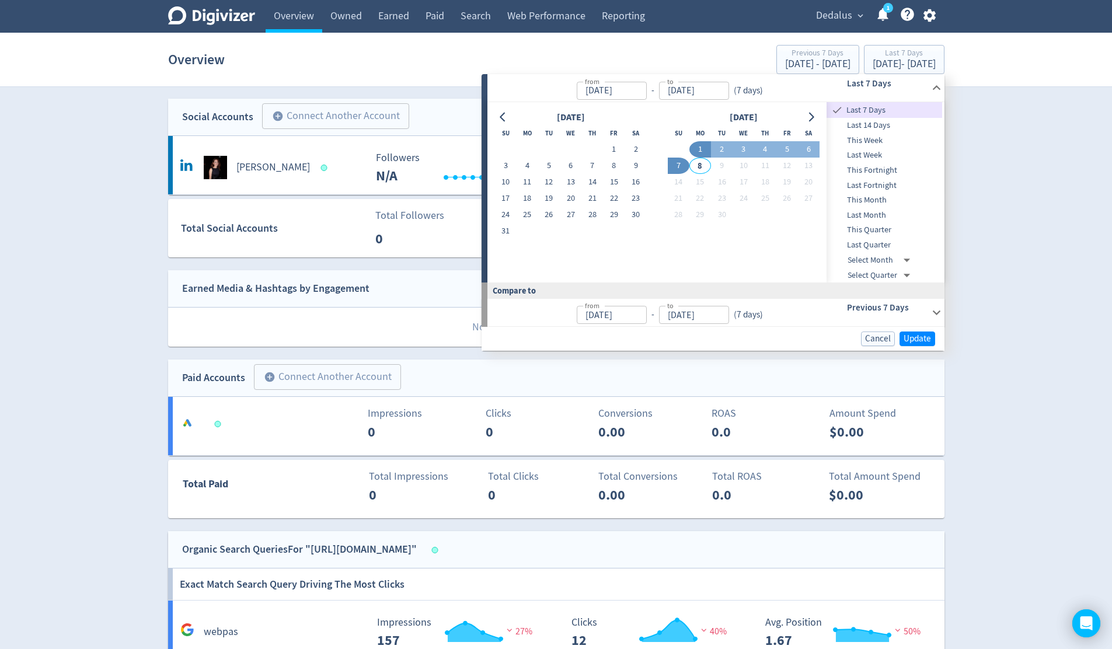
click at [879, 202] on span "This Month" at bounding box center [885, 200] width 116 height 13
type input "[DATE]"
click at [877, 213] on span "Last Month" at bounding box center [885, 215] width 116 height 13
type input "[DATE]"
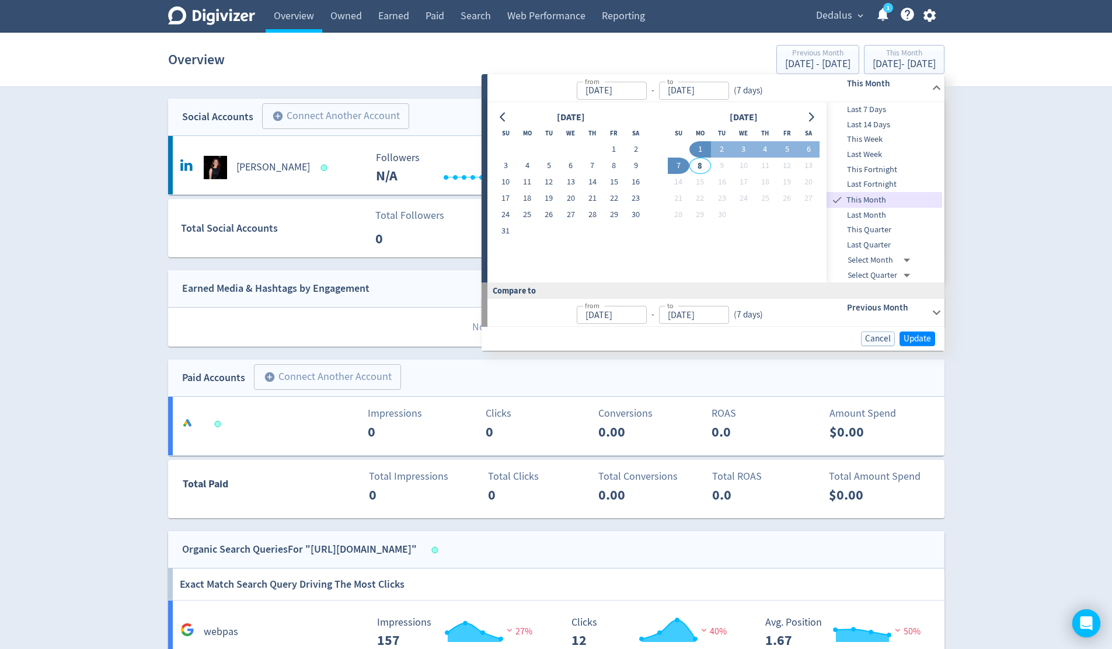
type input "[DATE]"
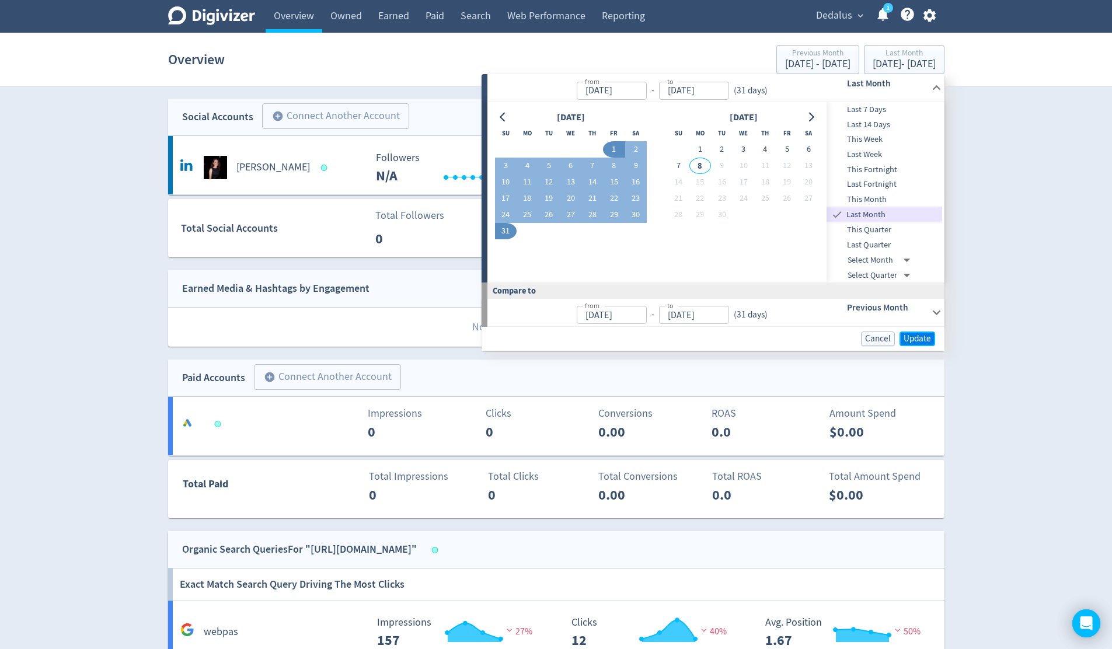
click at [918, 337] on span "Update" at bounding box center [917, 339] width 27 height 9
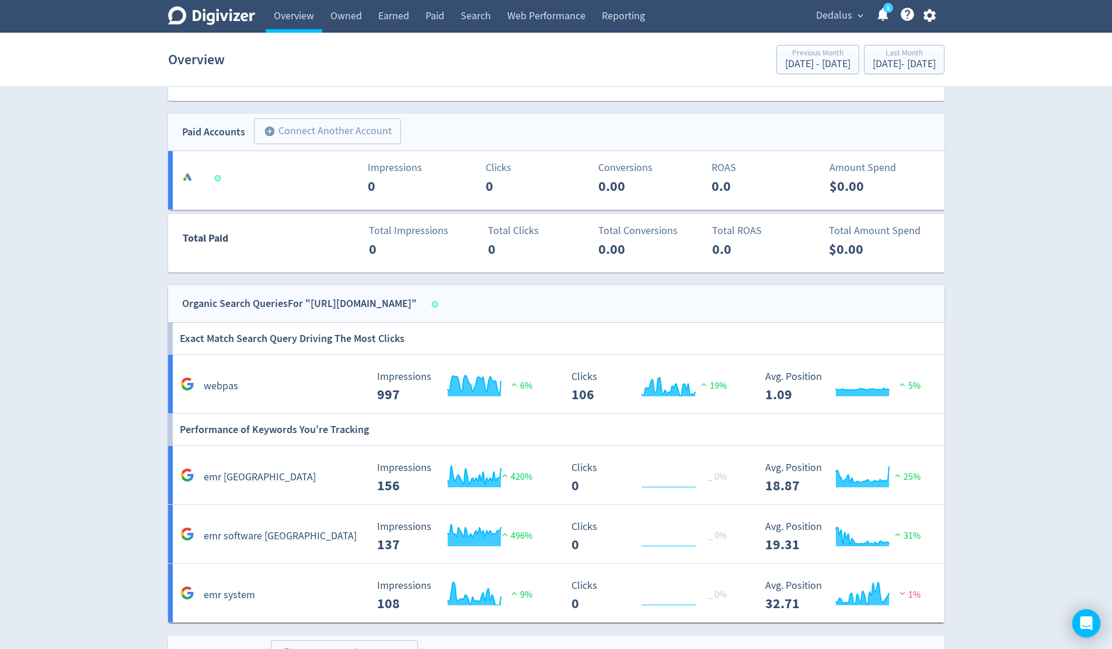
scroll to position [247, 0]
click at [474, 17] on link "Search" at bounding box center [475, 16] width 47 height 33
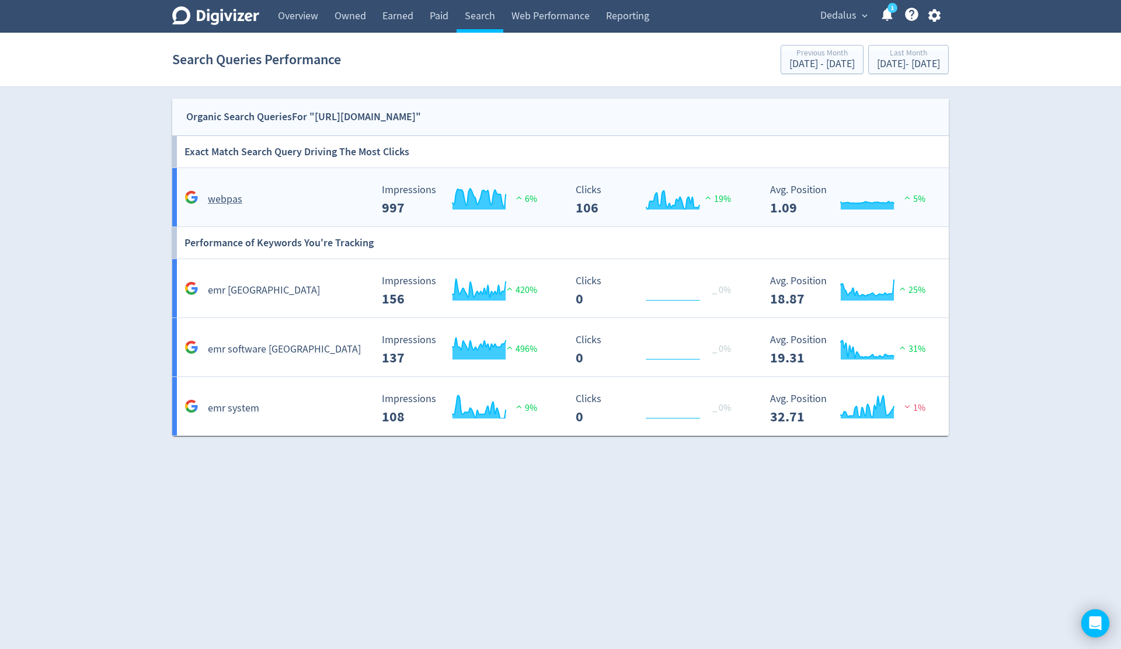
click at [605, 215] on div "webpas Created with Highcharts 10.3.3 Impressions 997 6% 29/08 Impressions : 16…" at bounding box center [562, 197] width 781 height 58
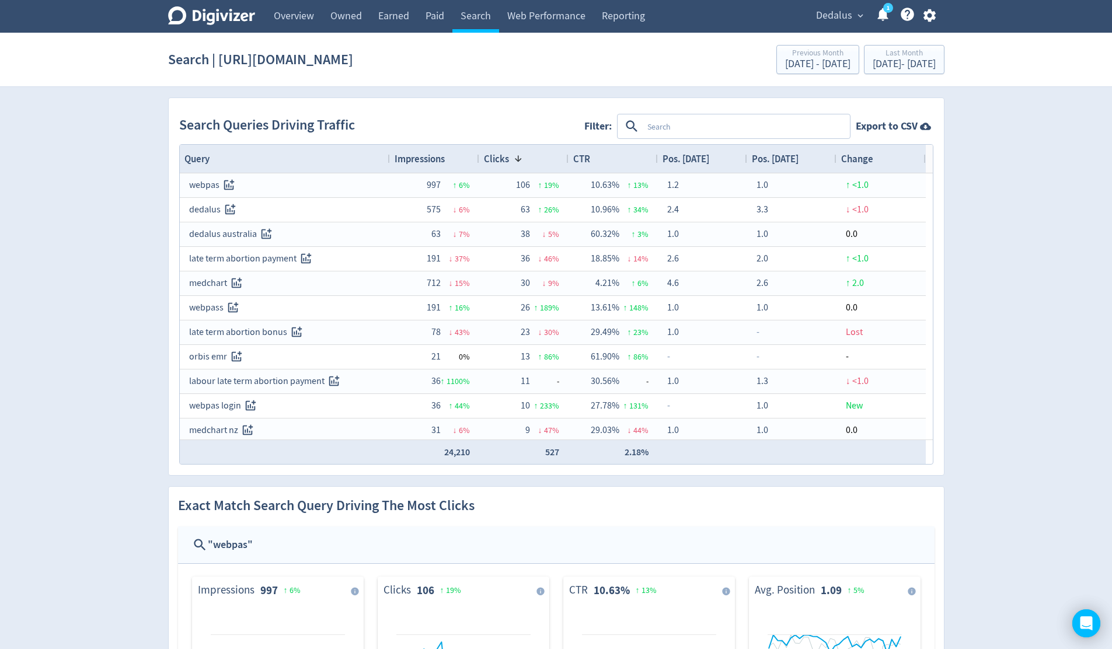
click at [451, 167] on div "Impressions" at bounding box center [435, 159] width 80 height 22
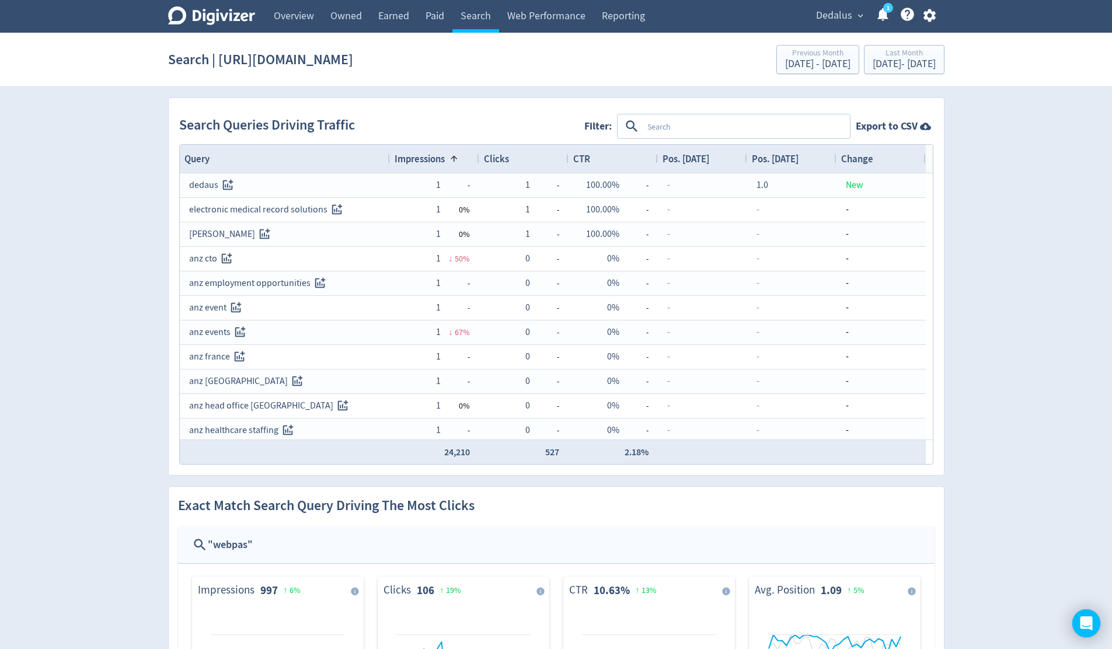
click at [451, 167] on div "Impressions 1" at bounding box center [435, 159] width 80 height 22
